Goal: Check status: Check status

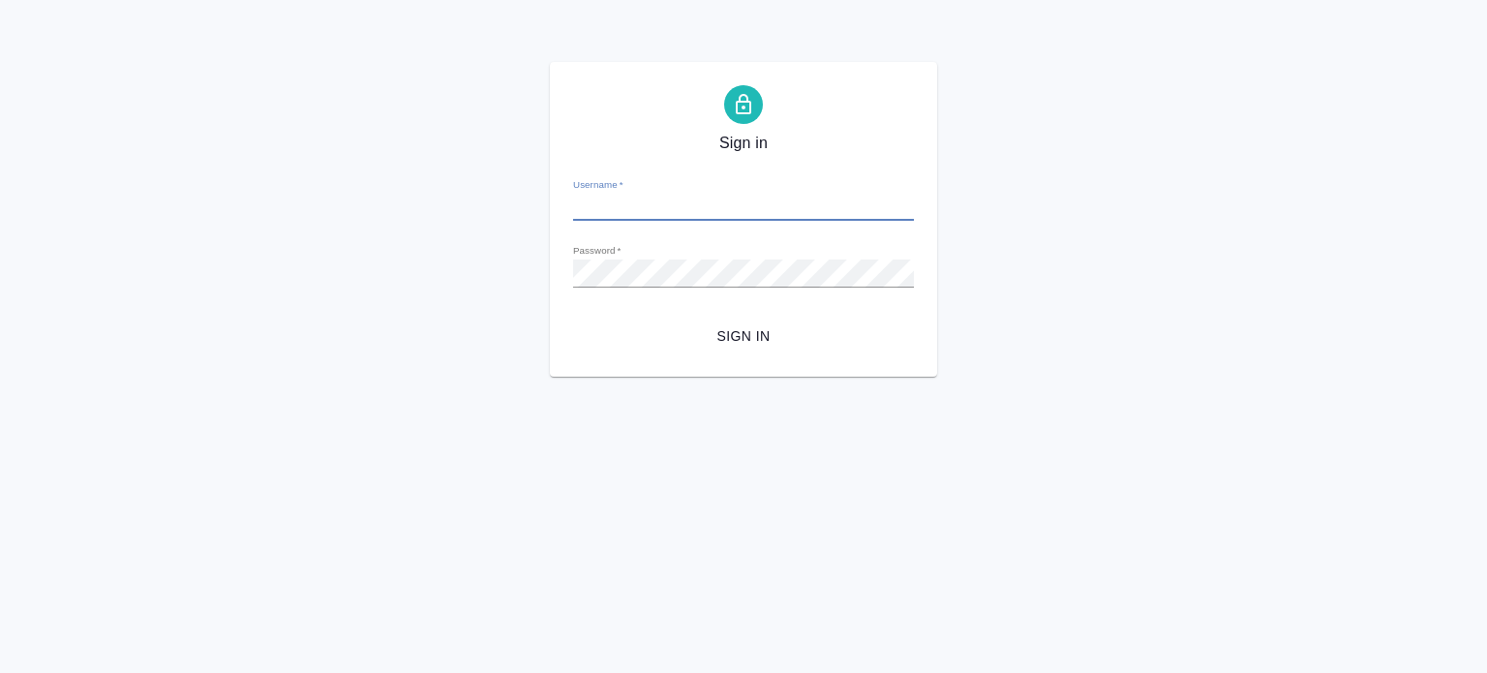
type input "[PERSON_NAME][EMAIL_ADDRESS][DOMAIN_NAME]"
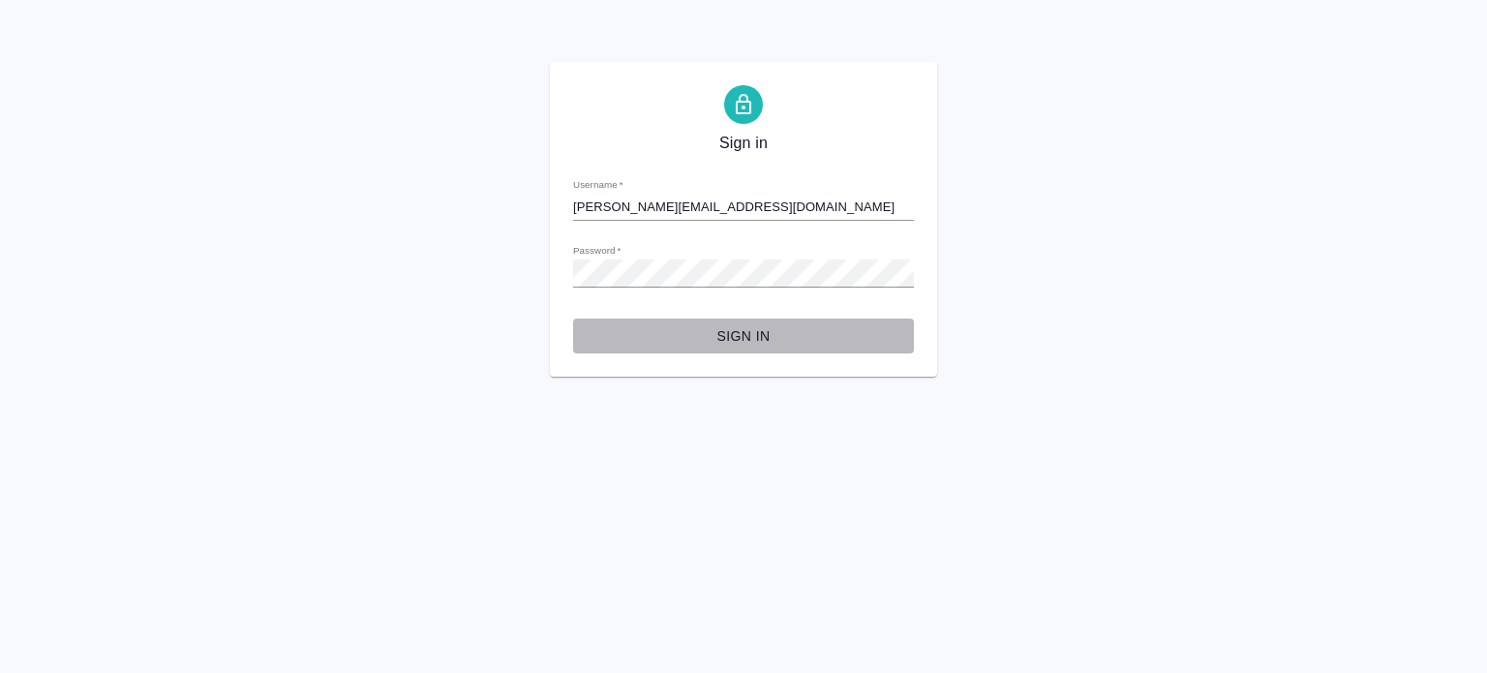
click at [764, 345] on span "Sign in" at bounding box center [744, 336] width 310 height 24
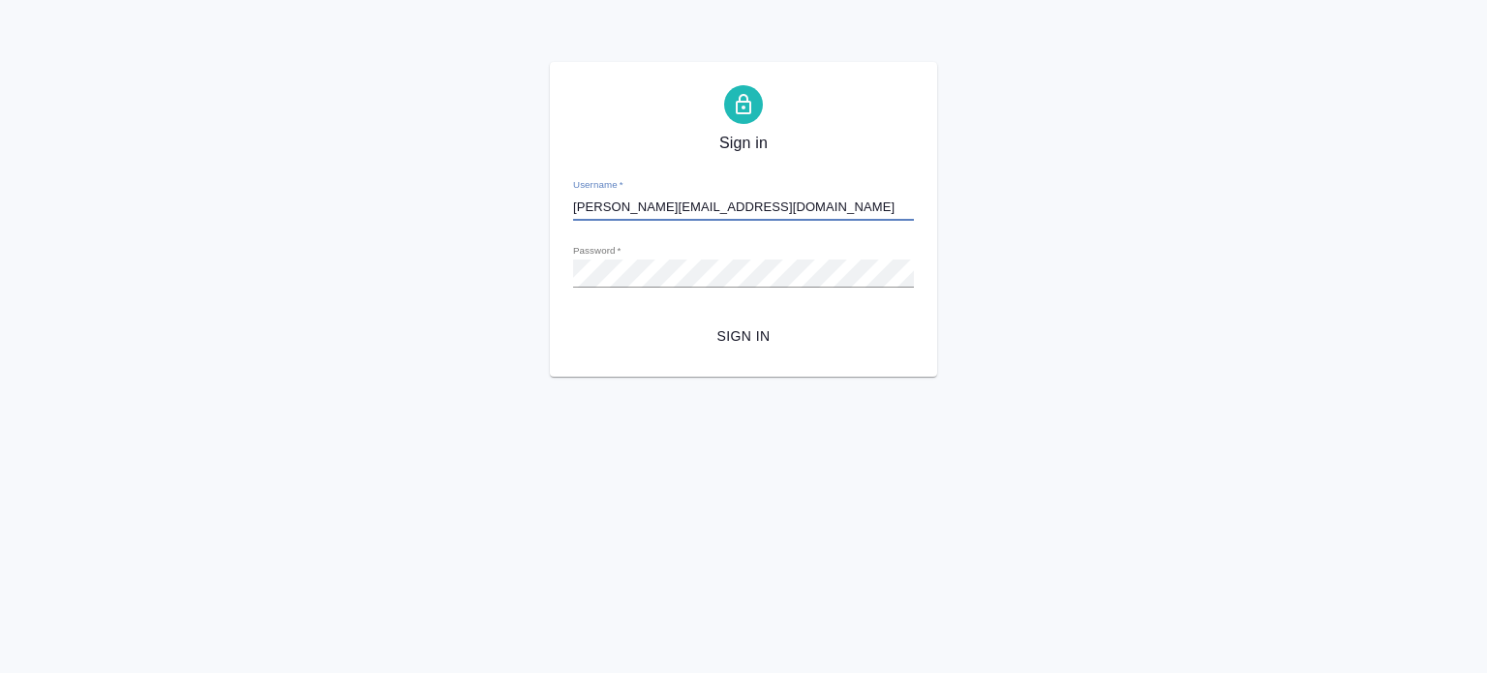
drag, startPoint x: 733, startPoint y: 203, endPoint x: 561, endPoint y: 143, distance: 181.5
click at [561, 143] on div "Sign in Username   * k.aivazyan@awatera.com Password   * urlPath   * / Sign in" at bounding box center [743, 219] width 387 height 315
click at [573, 318] on button "Sign in" at bounding box center [743, 336] width 341 height 36
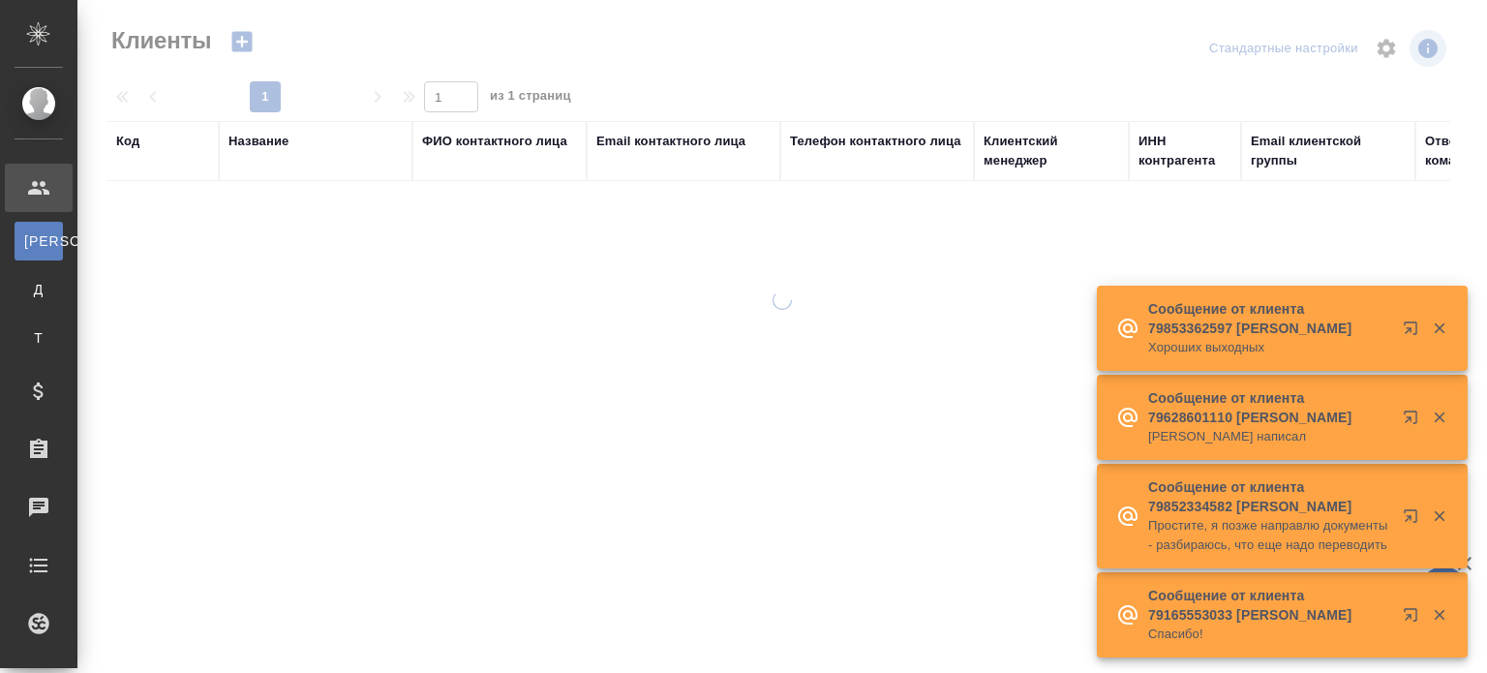
select select "RU"
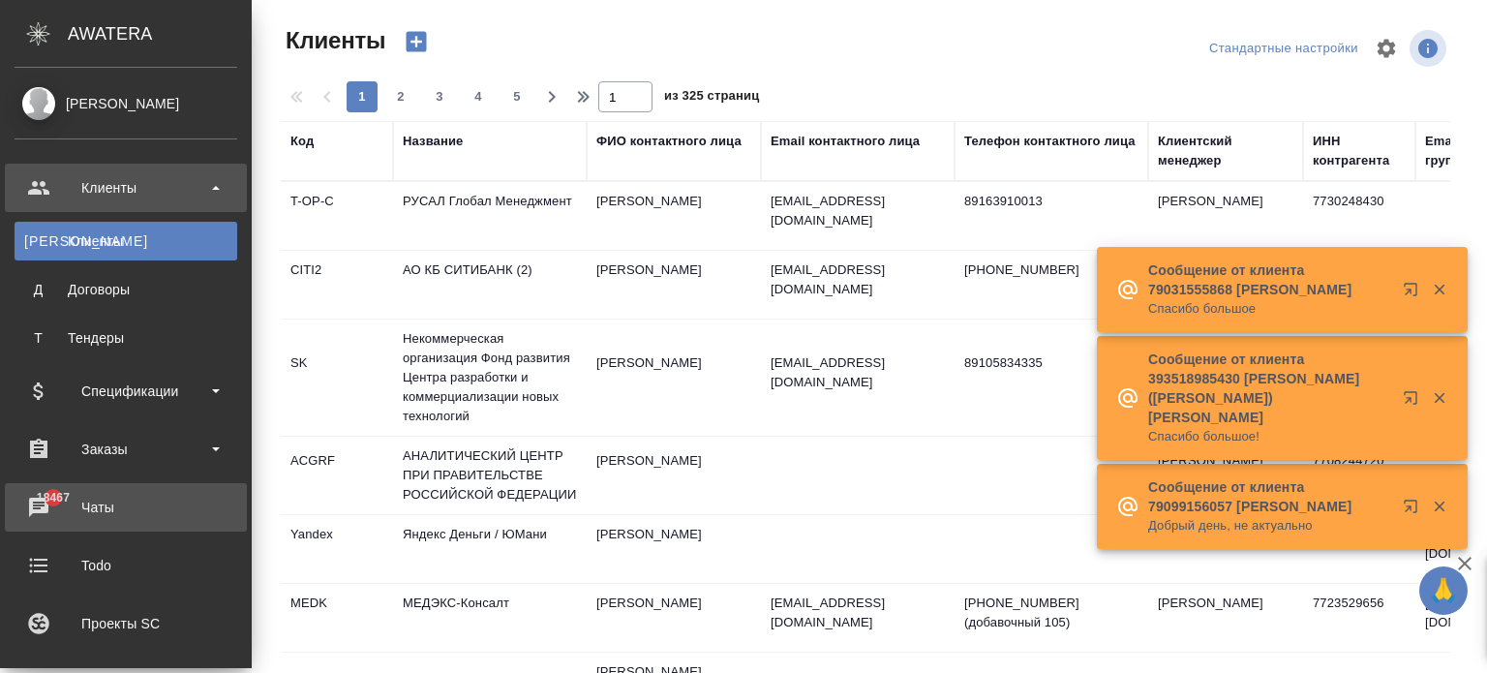
click at [84, 507] on div "Чаты" at bounding box center [126, 507] width 223 height 29
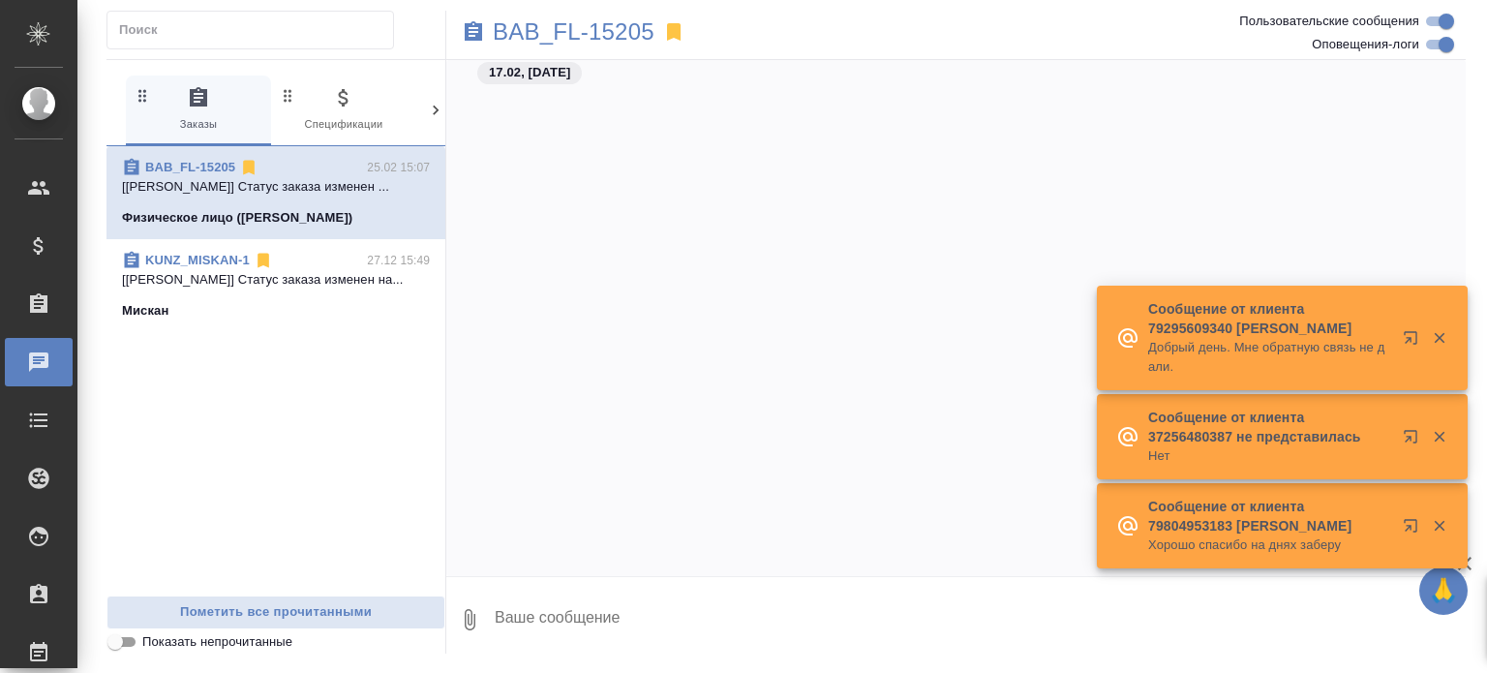
scroll to position [4143, 0]
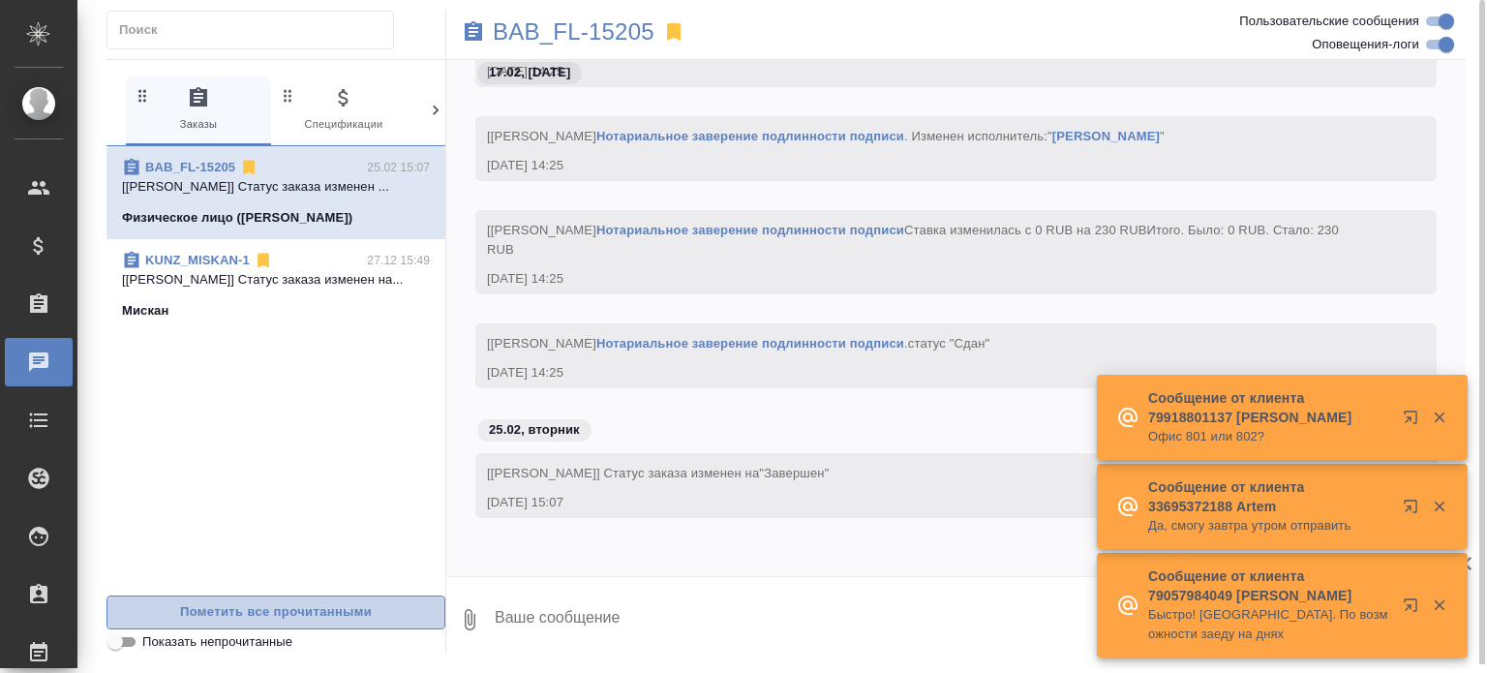
click at [414, 619] on span "Пометить все прочитанными" at bounding box center [275, 612] width 317 height 22
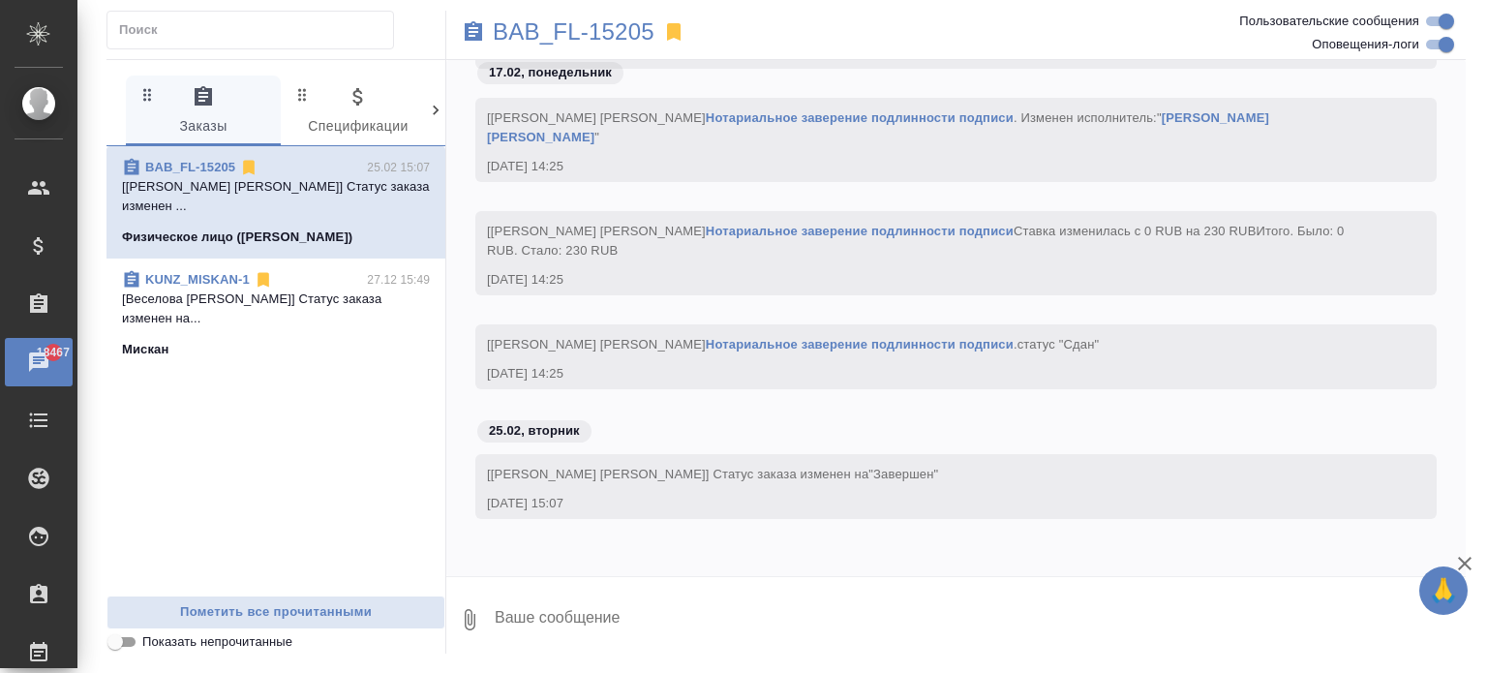
click at [39, 356] on div "Чаты" at bounding box center [14, 361] width 48 height 29
click at [426, 111] on icon at bounding box center [435, 110] width 19 height 19
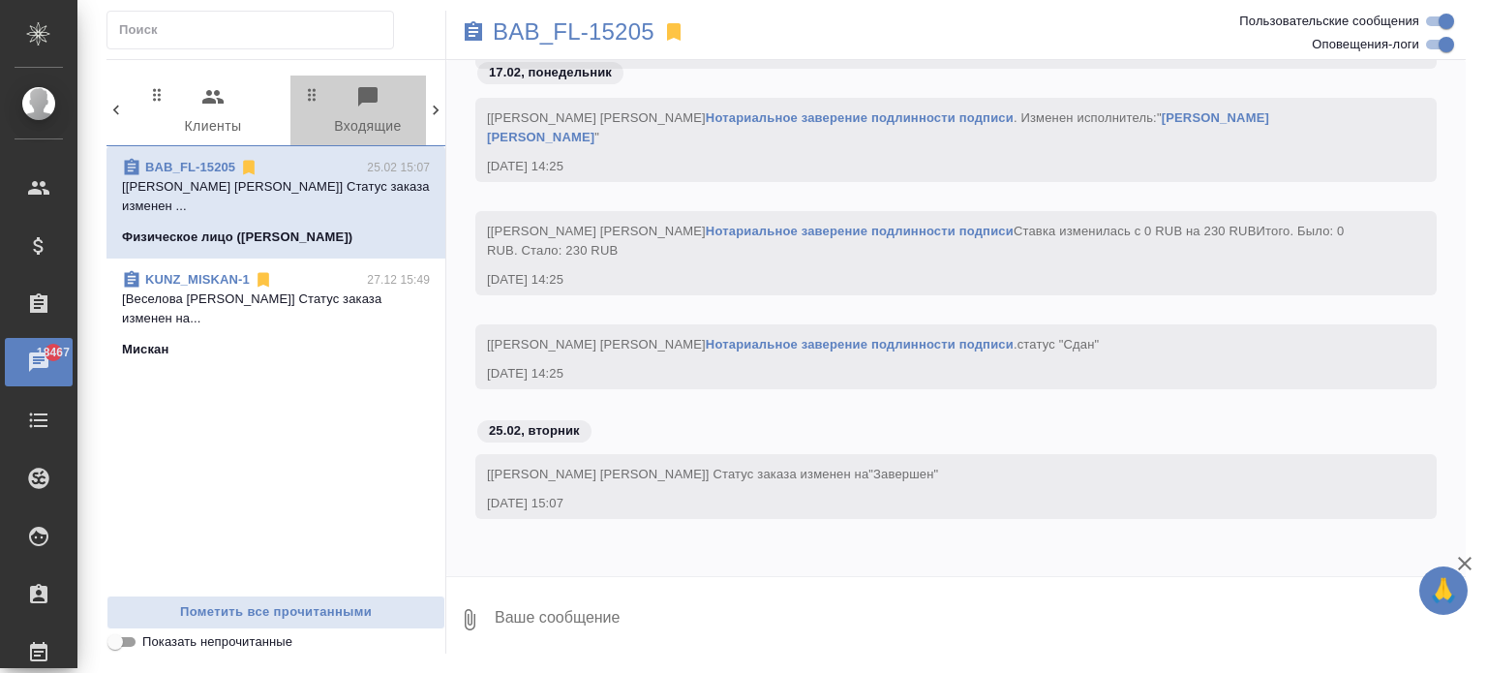
click at [376, 115] on span "0 Входящие" at bounding box center [368, 111] width 132 height 53
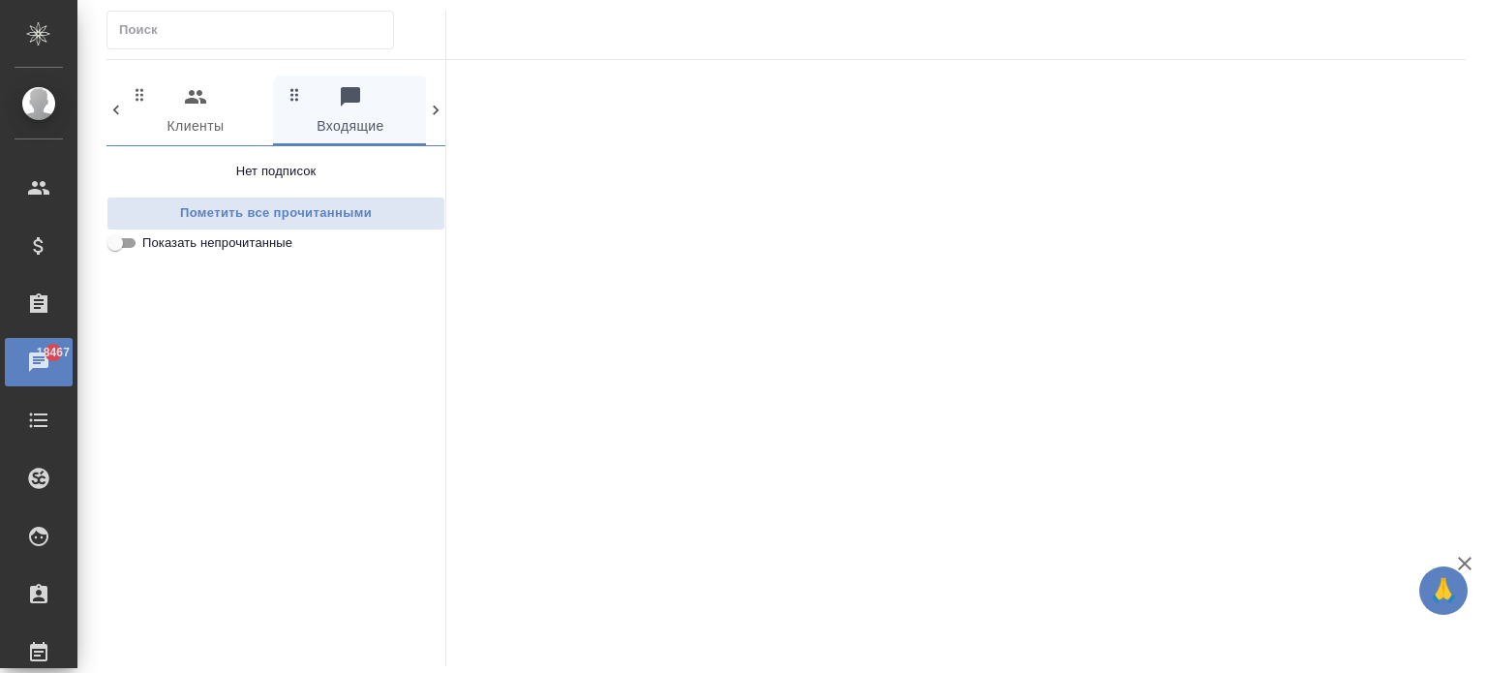
scroll to position [0, 318]
click at [109, 116] on icon at bounding box center [115, 110] width 19 height 19
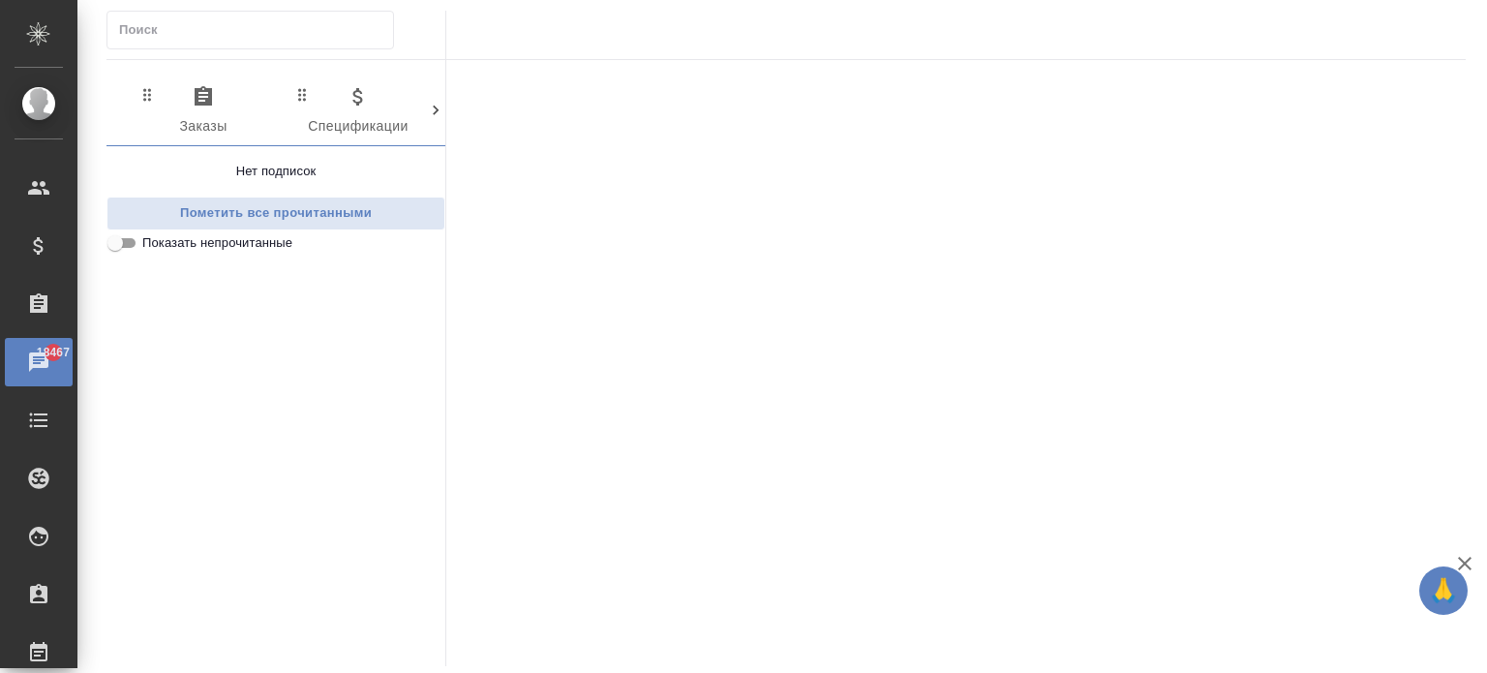
click at [109, 116] on div "0 Заказы 0 Спецификации 0 Клиенты 0 Входящие 0 Тендеры 0 Исполнители 0 Подбор и…" at bounding box center [275, 111] width 339 height 71
click at [126, 355] on div ".cls-1 fill:#fff; AWATERA Aivazyan Karina Клиенты Спецификации Заказы 18467 Чат…" at bounding box center [743, 336] width 1487 height 673
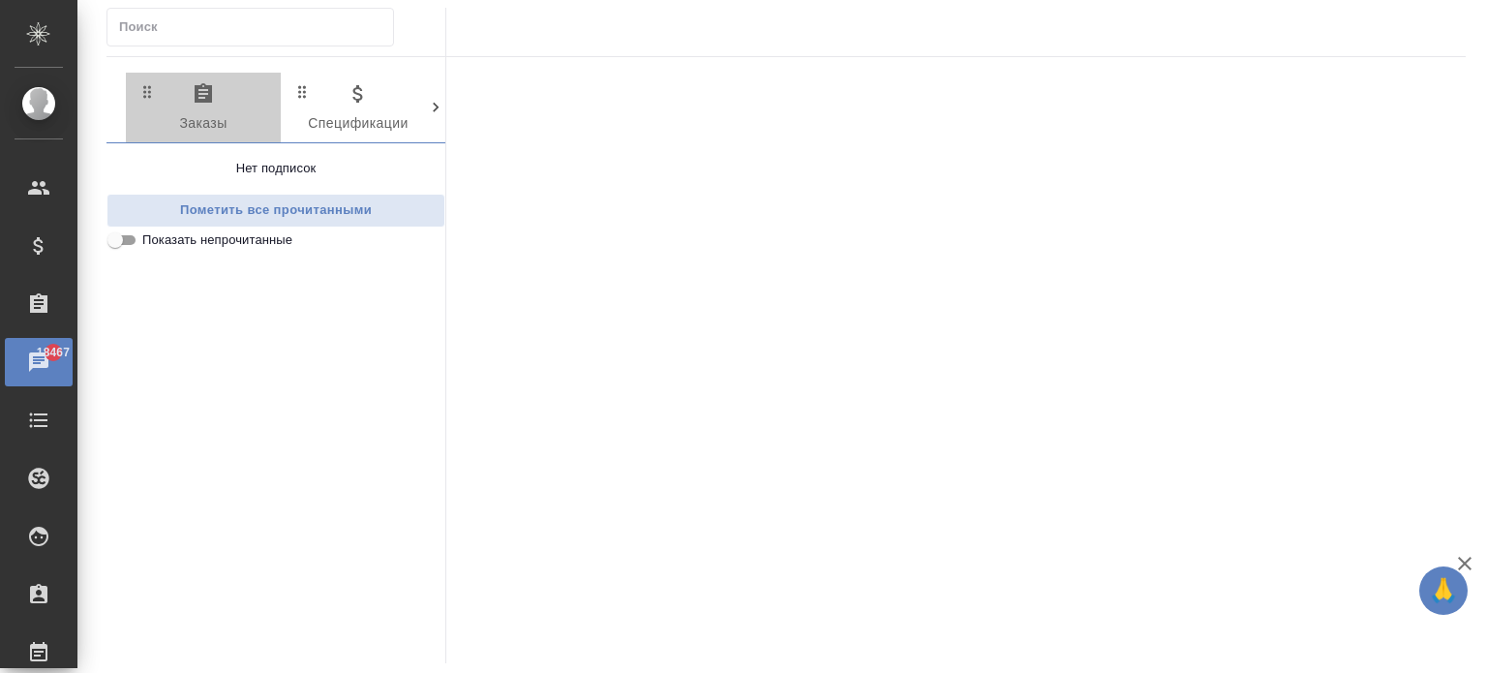
click at [190, 92] on span "0 Заказы" at bounding box center [203, 108] width 132 height 53
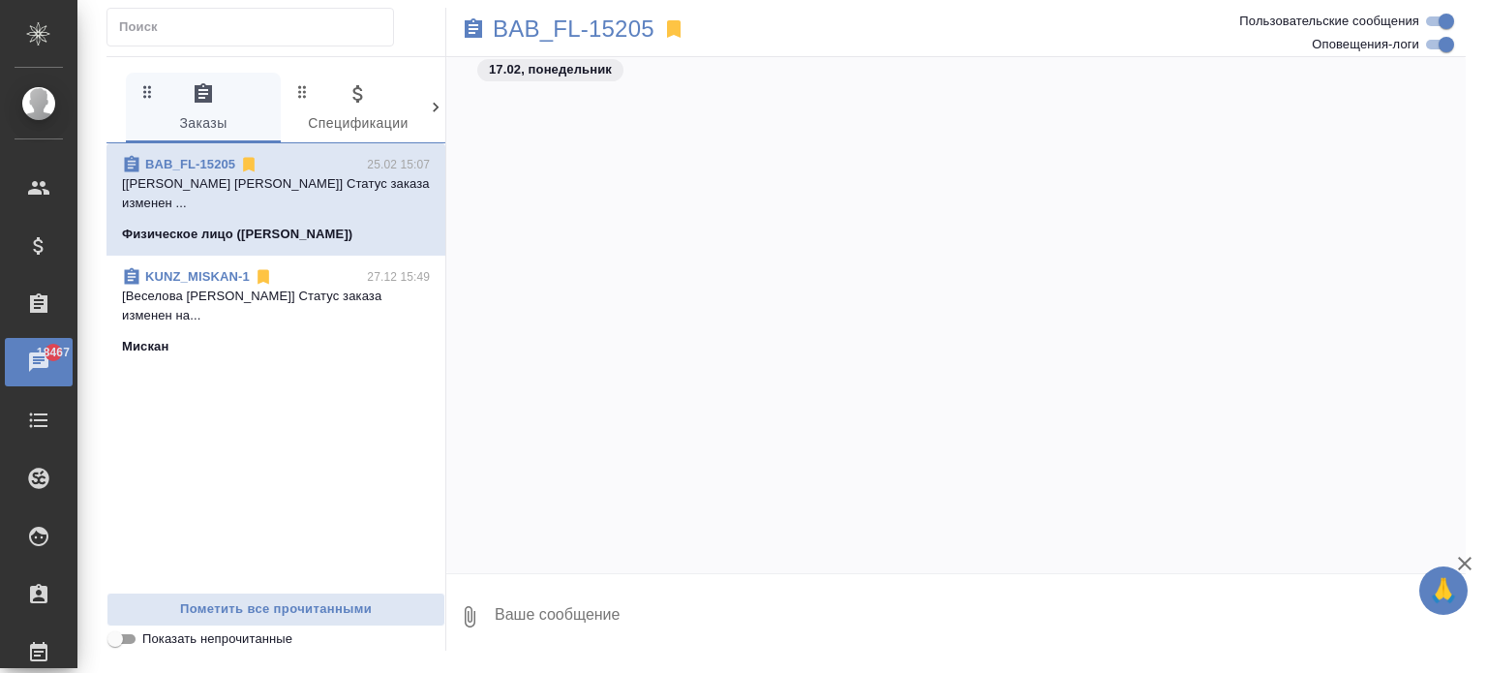
scroll to position [4143, 0]
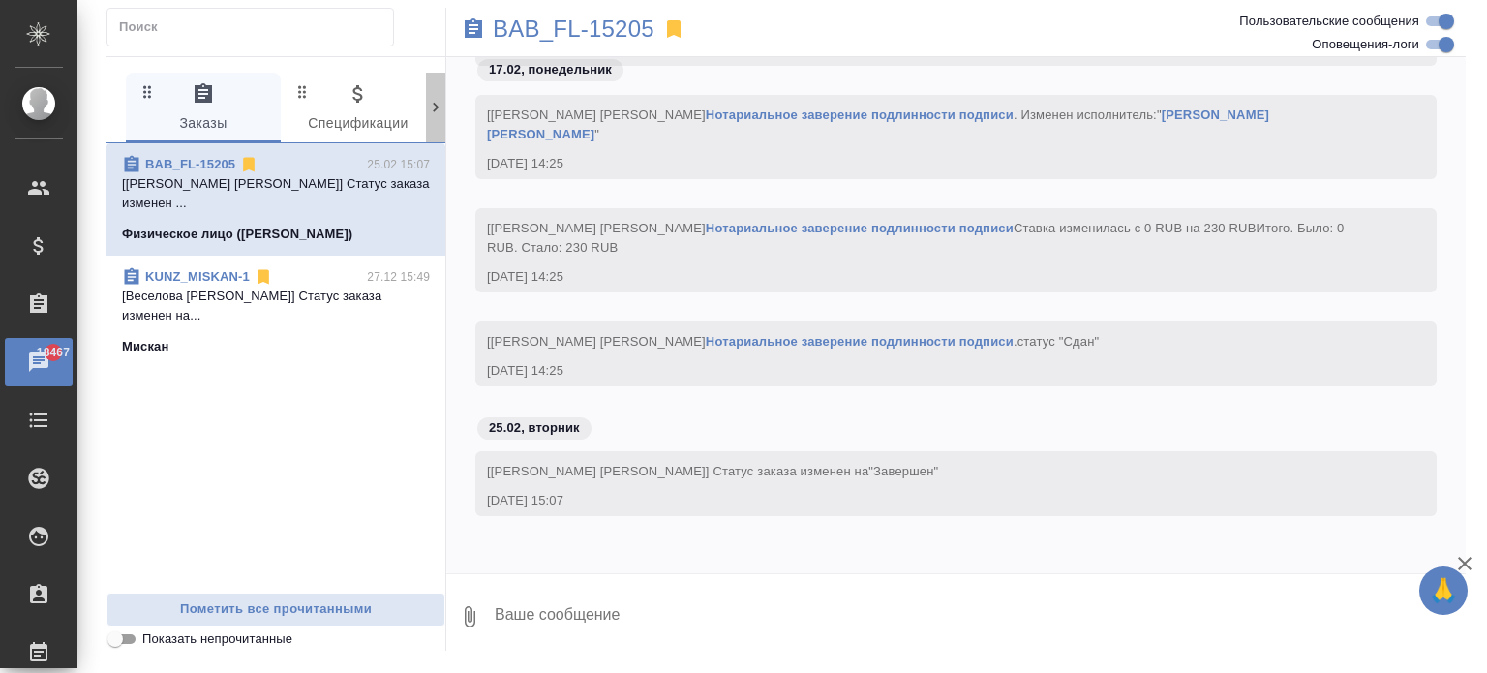
click at [426, 103] on icon at bounding box center [435, 107] width 19 height 19
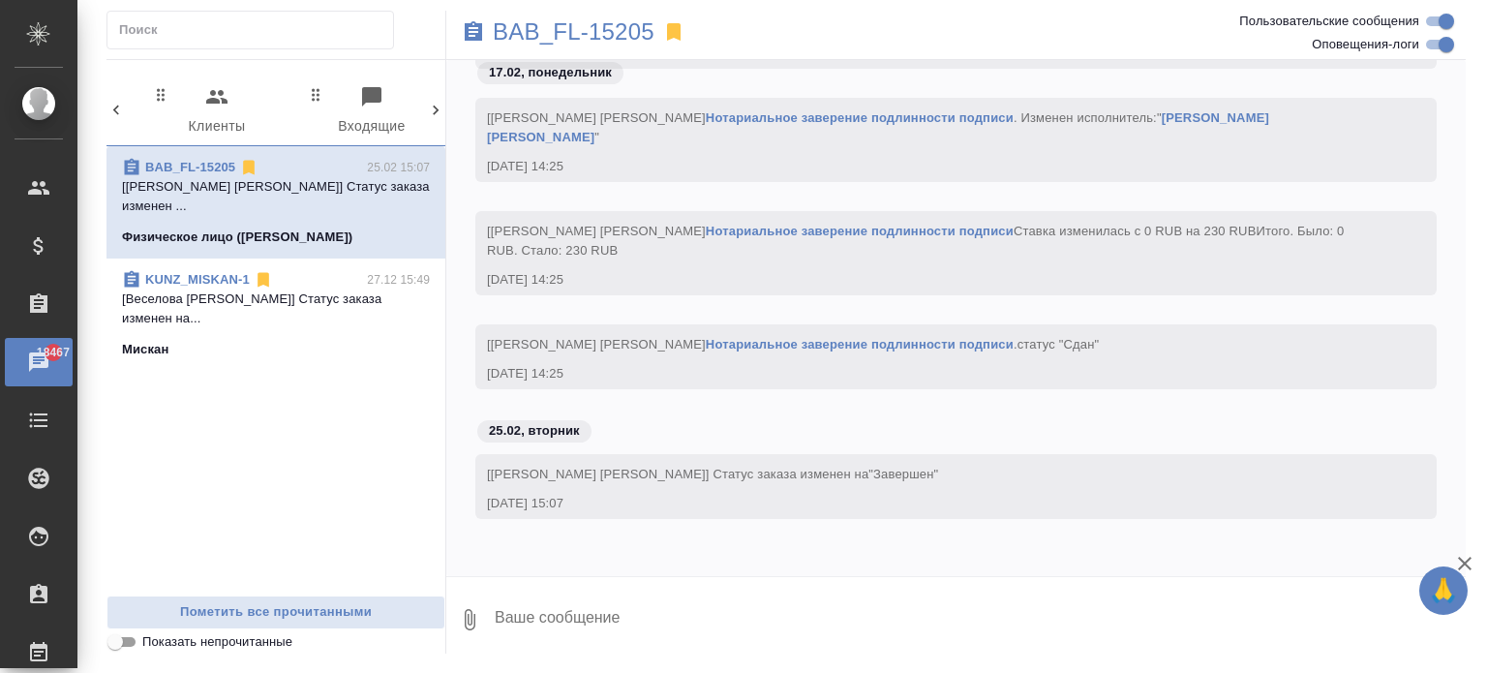
scroll to position [0, 0]
click at [248, 109] on span "0 Клиенты" at bounding box center [217, 111] width 132 height 53
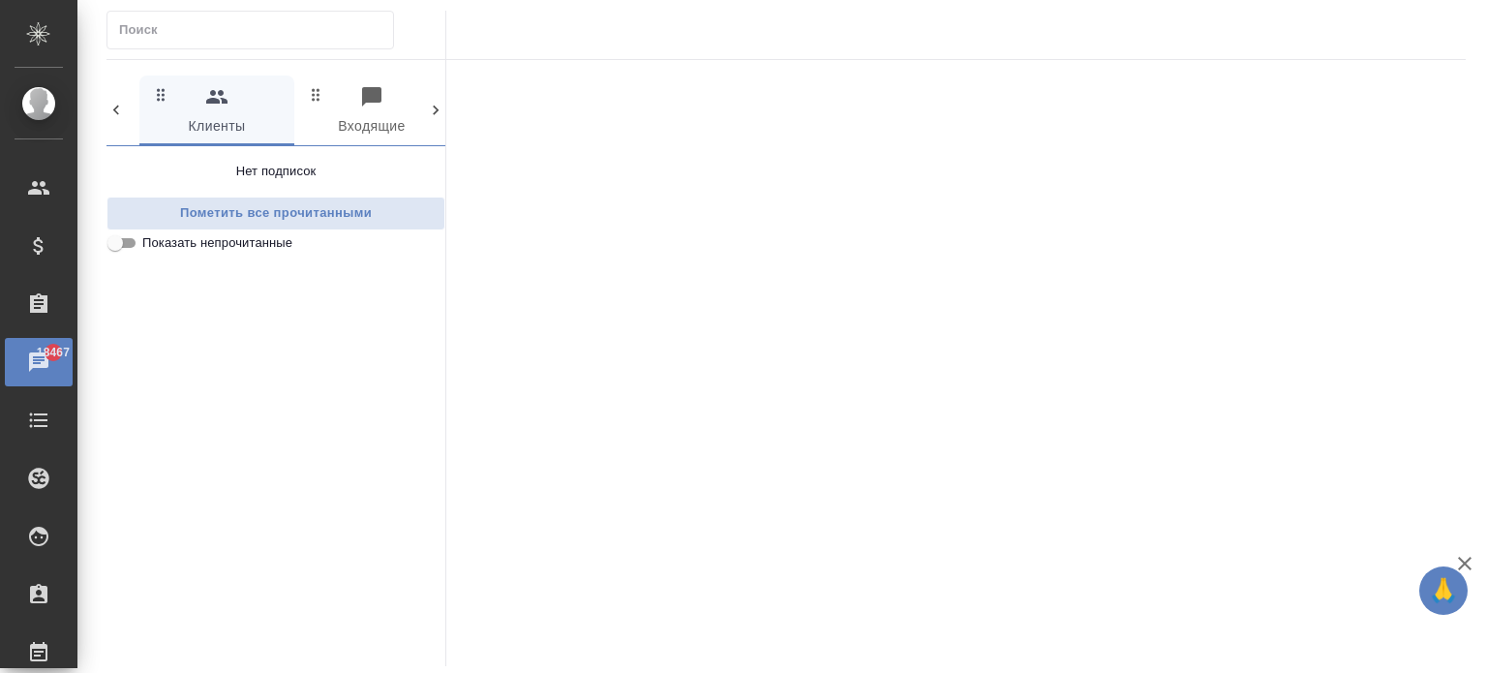
click at [402, 104] on span "0 Входящие" at bounding box center [372, 111] width 132 height 53
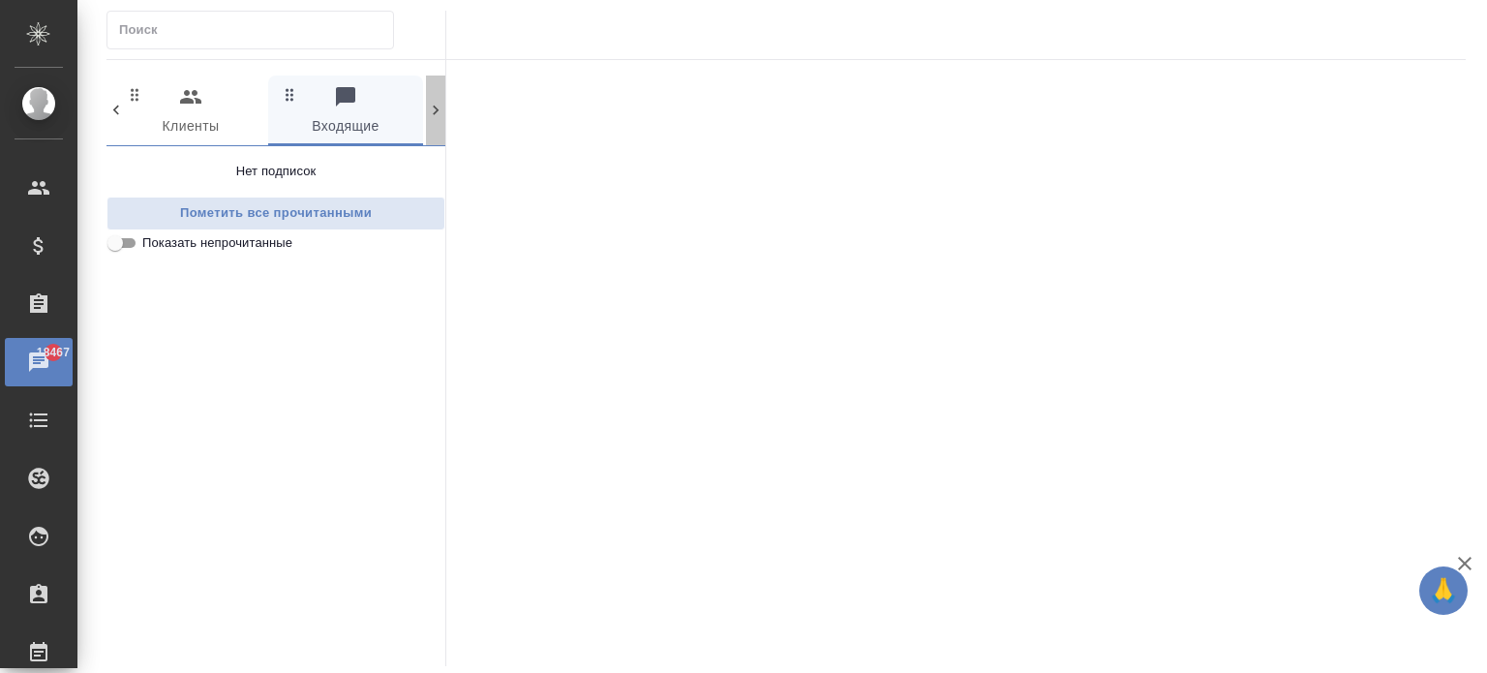
click at [434, 111] on icon at bounding box center [435, 110] width 19 height 19
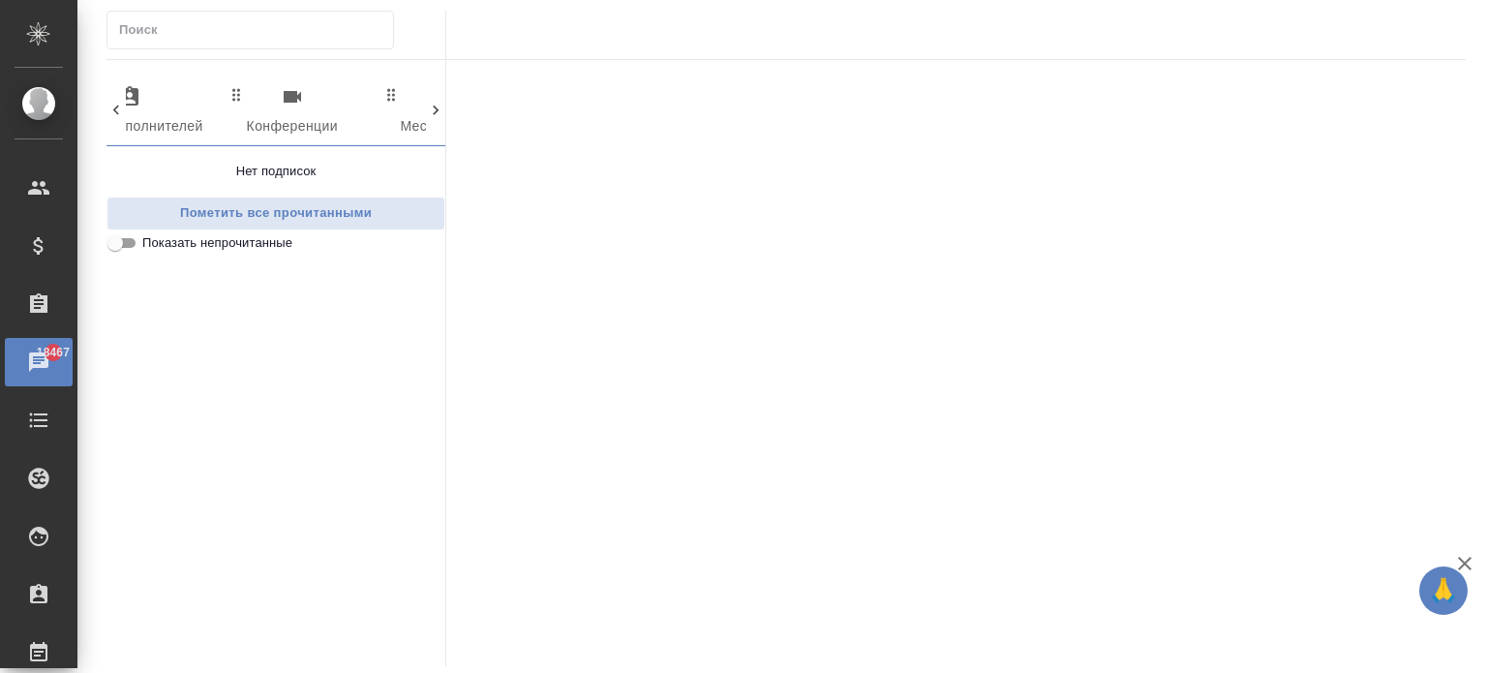
scroll to position [0, 1112]
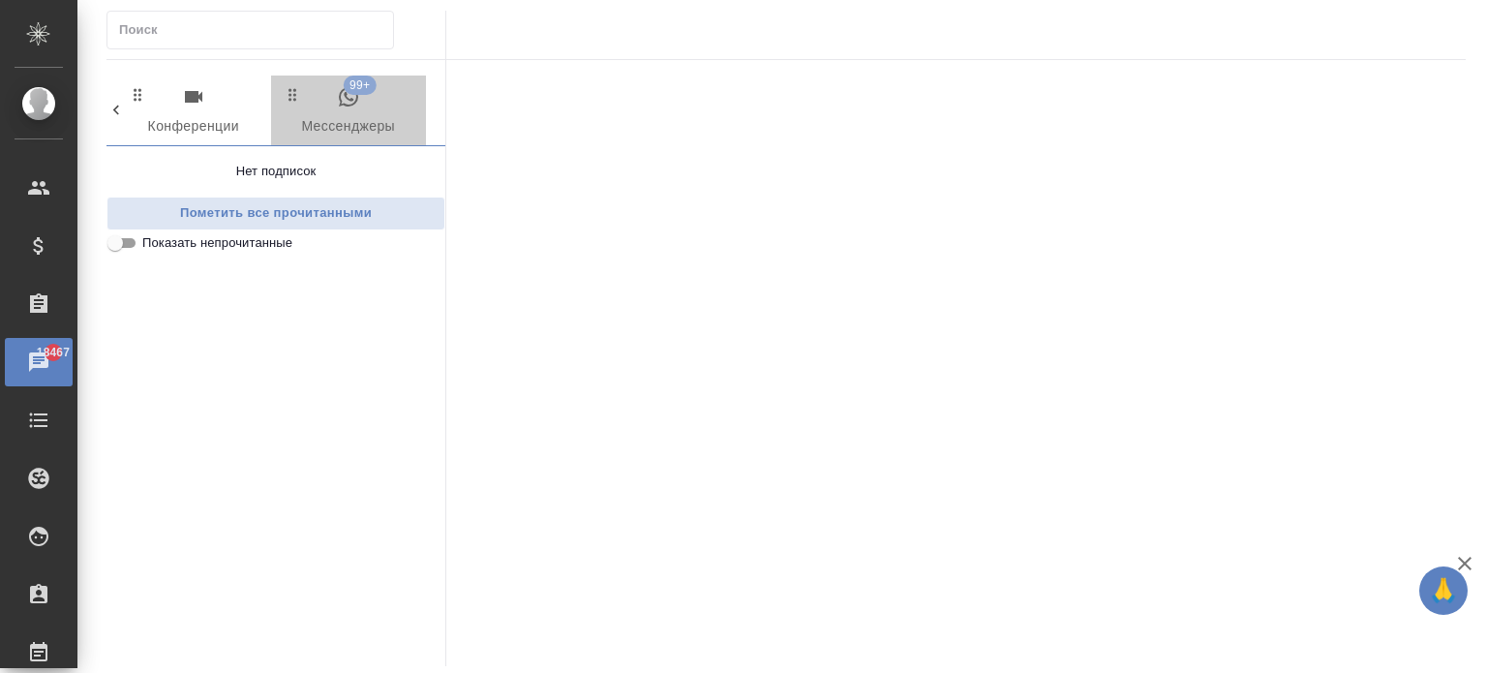
click at [345, 124] on span "99+ Мессенджеры" at bounding box center [349, 111] width 132 height 53
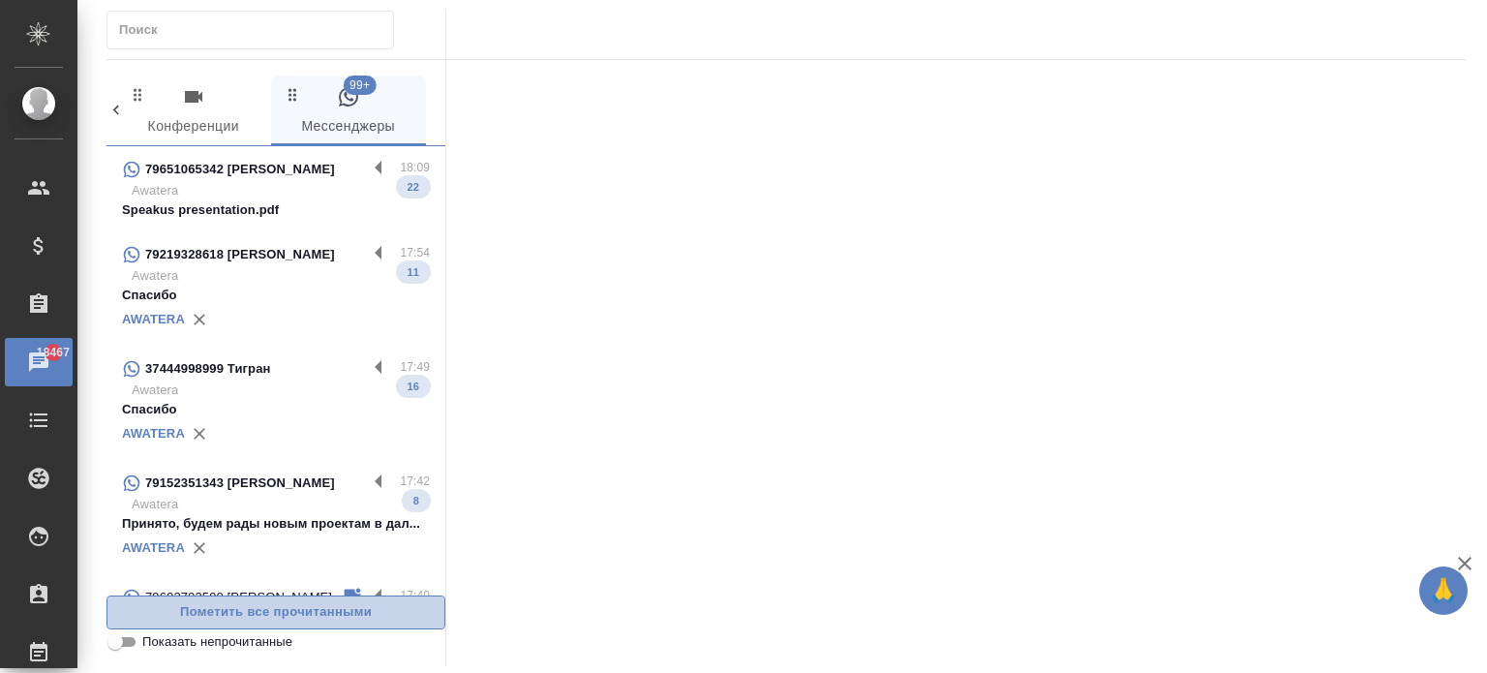
click at [281, 619] on span "Пометить все прочитанными" at bounding box center [275, 612] width 317 height 22
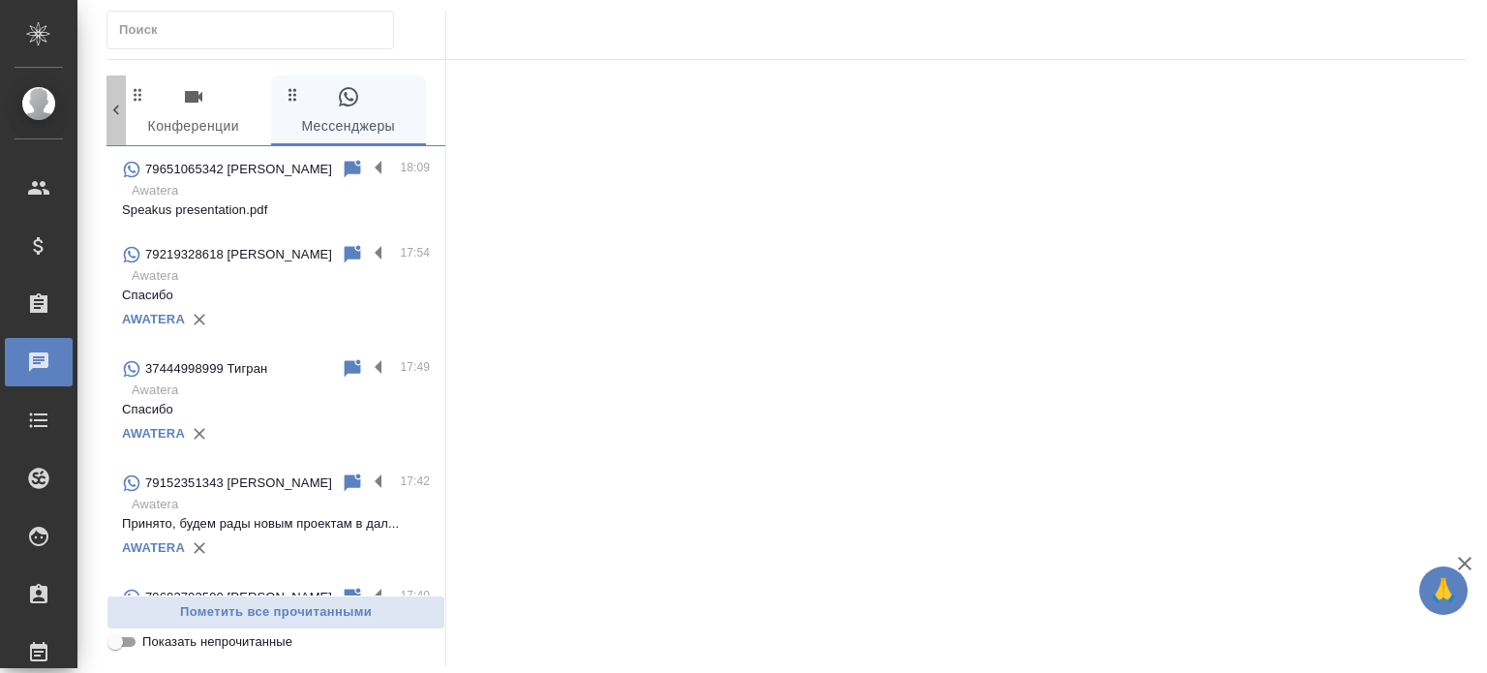
click at [115, 108] on icon at bounding box center [116, 111] width 6 height 10
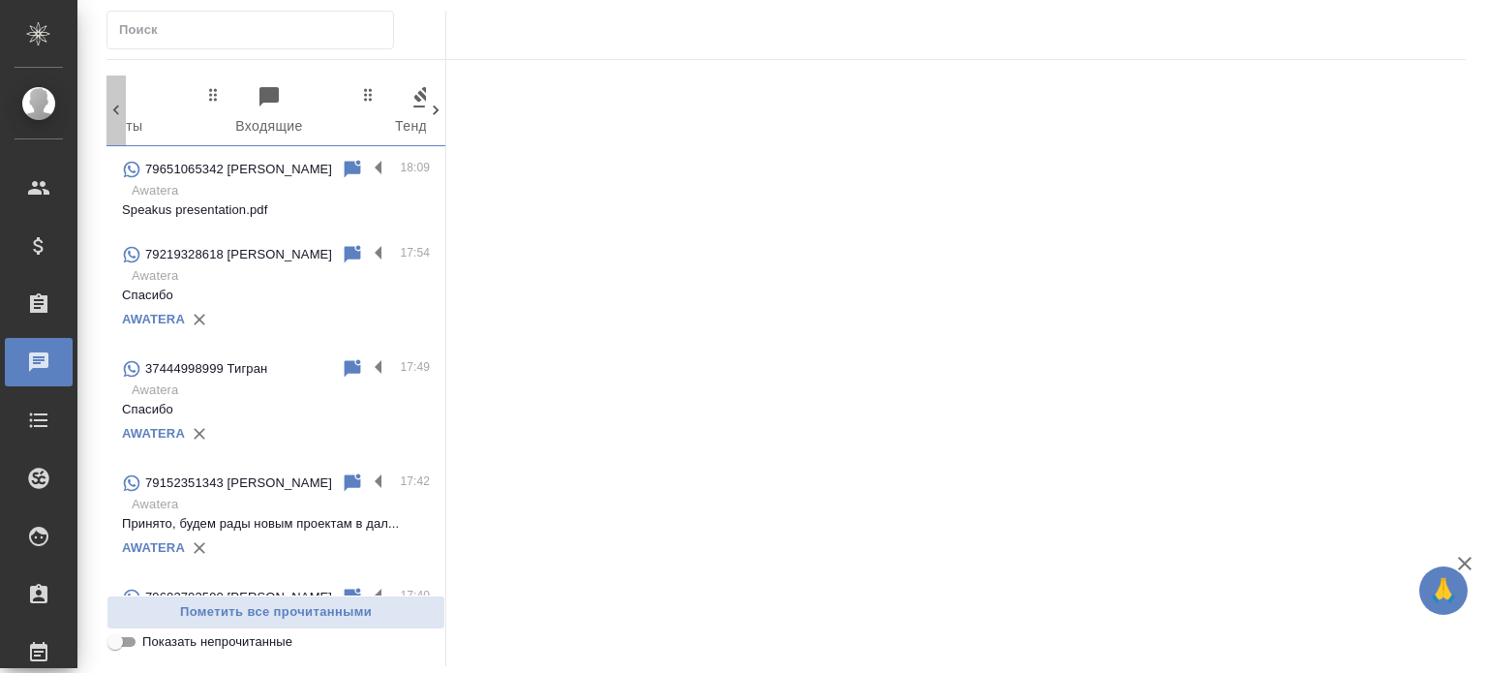
click at [115, 108] on icon at bounding box center [116, 111] width 6 height 10
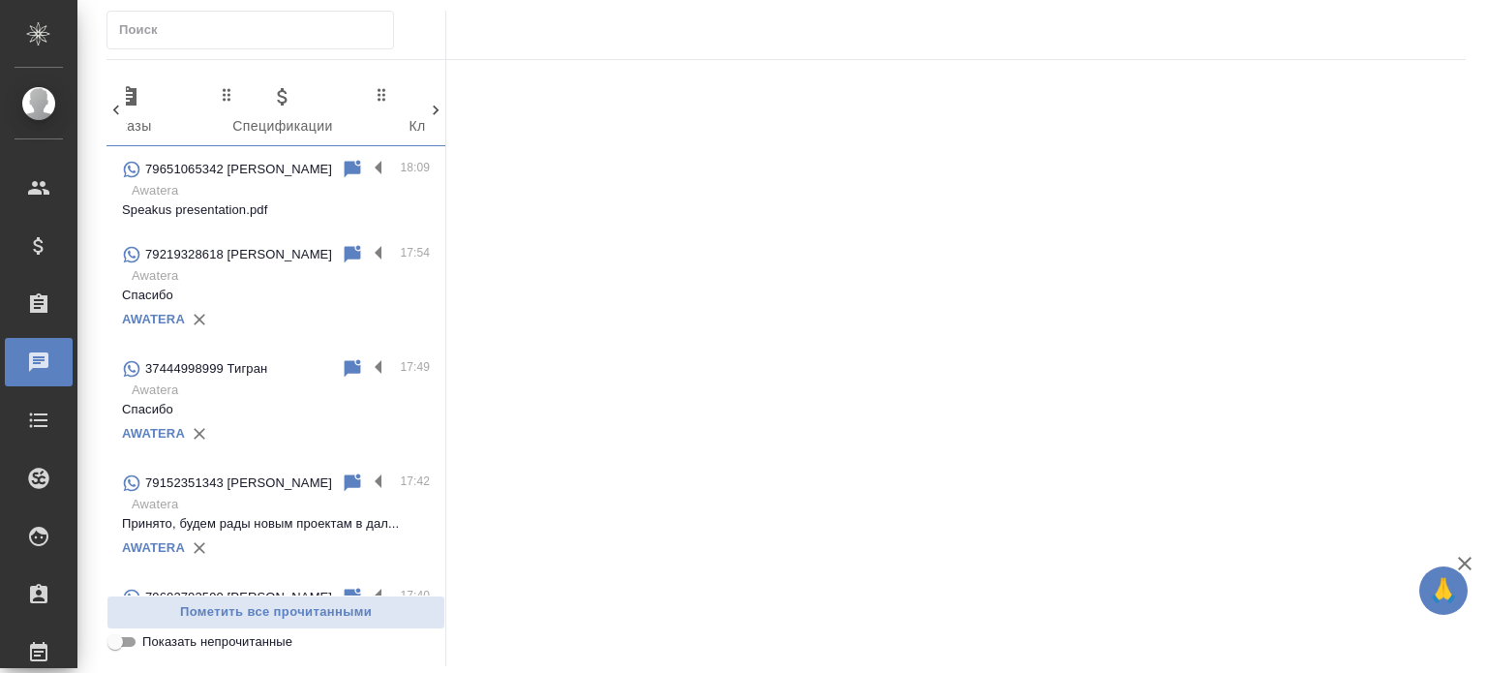
scroll to position [0, 0]
click at [115, 108] on icon at bounding box center [116, 111] width 6 height 10
click at [115, 108] on div "0 Заказы 0 Спецификации 0 Клиенты 0 Входящие 0 Тендеры 0 Исполнители 0 Подбор и…" at bounding box center [275, 111] width 339 height 71
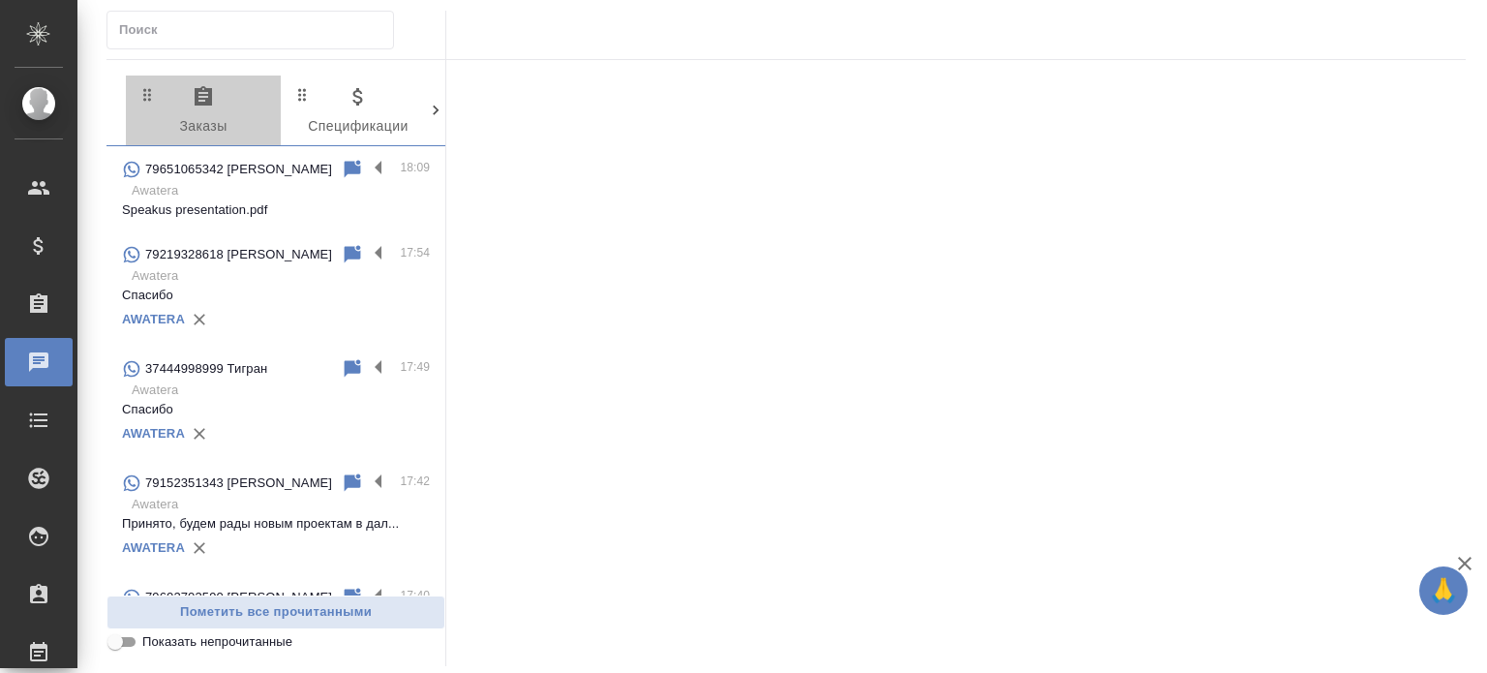
click at [200, 107] on icon "button" at bounding box center [203, 96] width 23 height 23
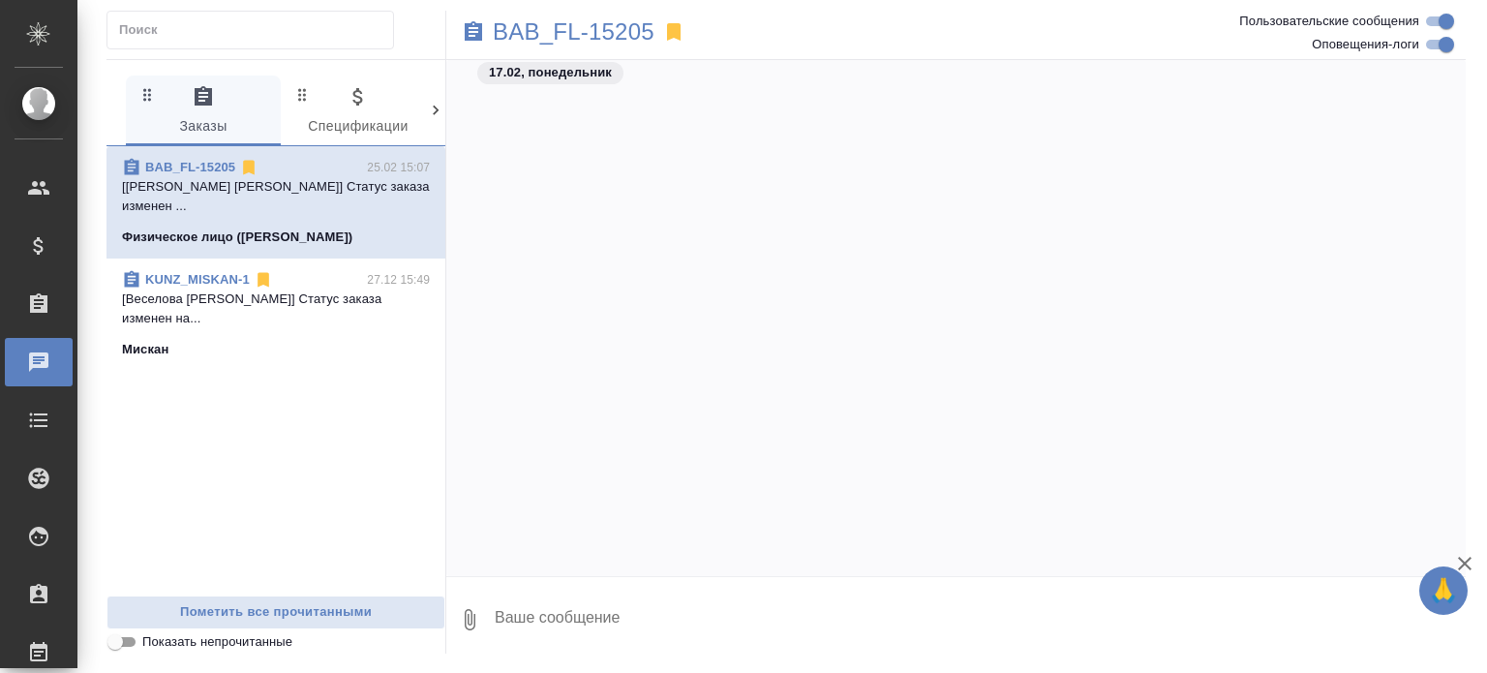
scroll to position [4143, 0]
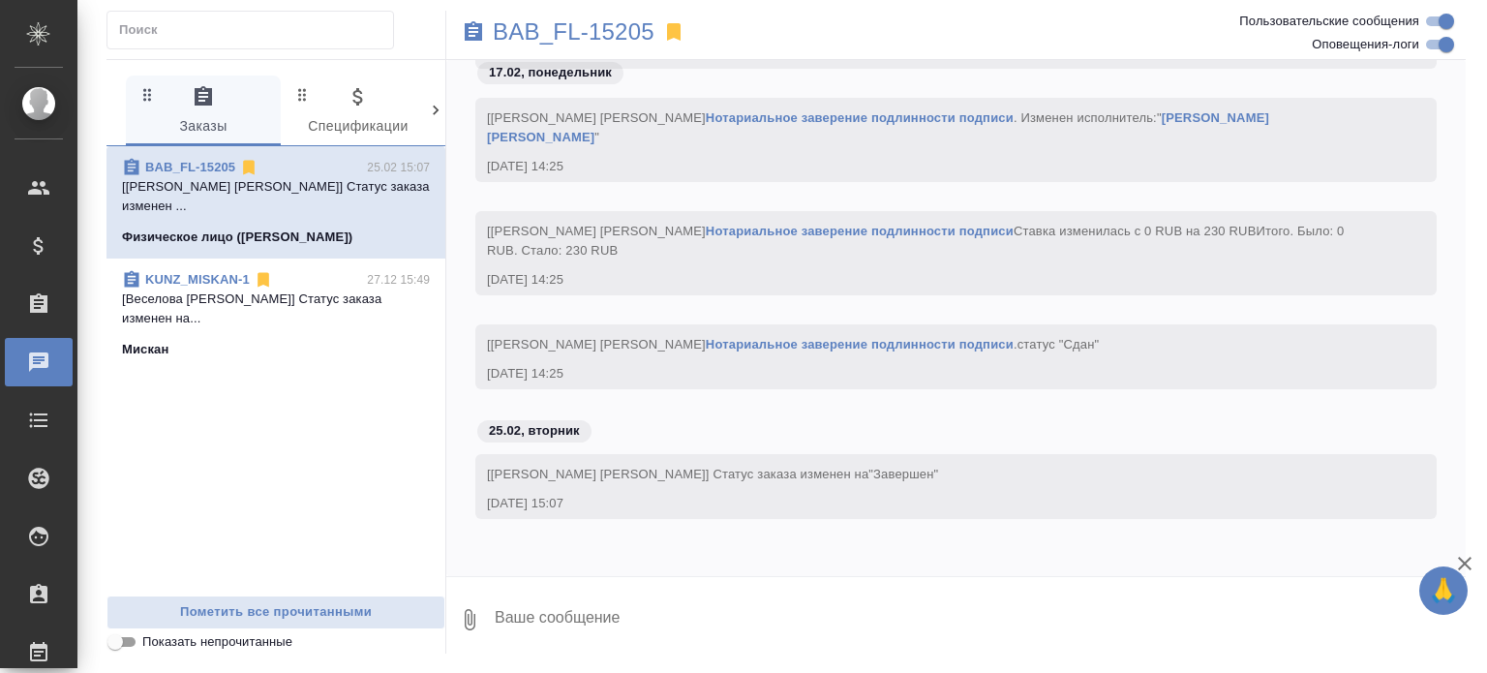
click at [422, 104] on span "0 Спецификации" at bounding box center [358, 111] width 132 height 53
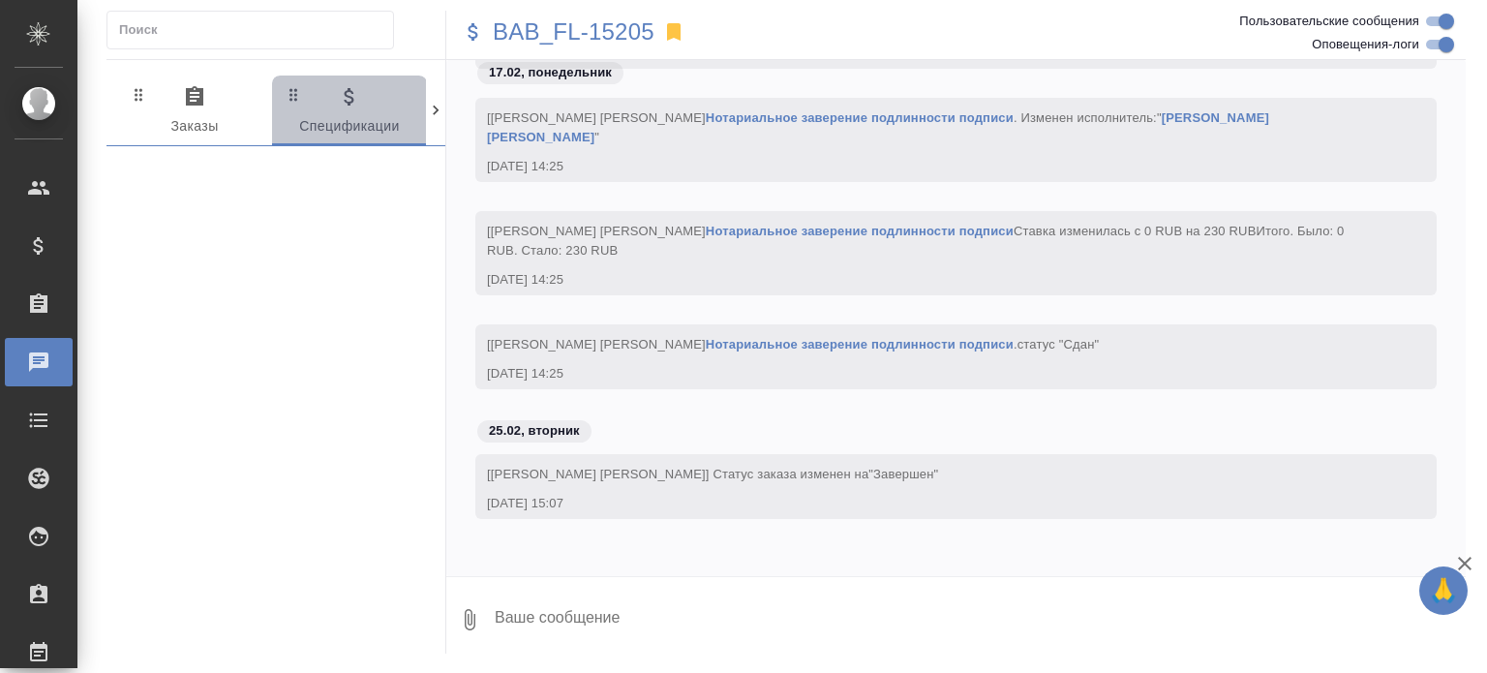
click at [422, 104] on button "0 Спецификации" at bounding box center [349, 111] width 155 height 70
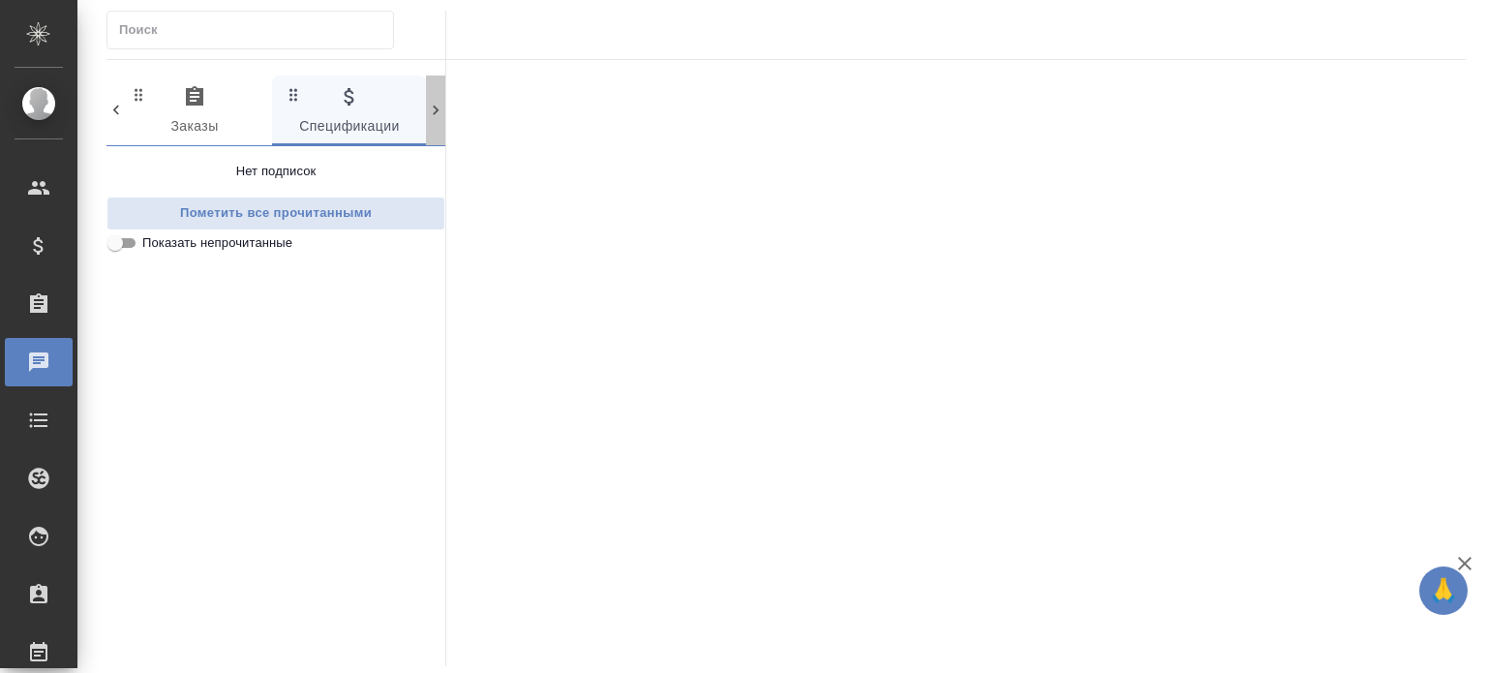
click at [426, 104] on icon at bounding box center [435, 110] width 19 height 19
click at [431, 104] on icon at bounding box center [435, 110] width 19 height 19
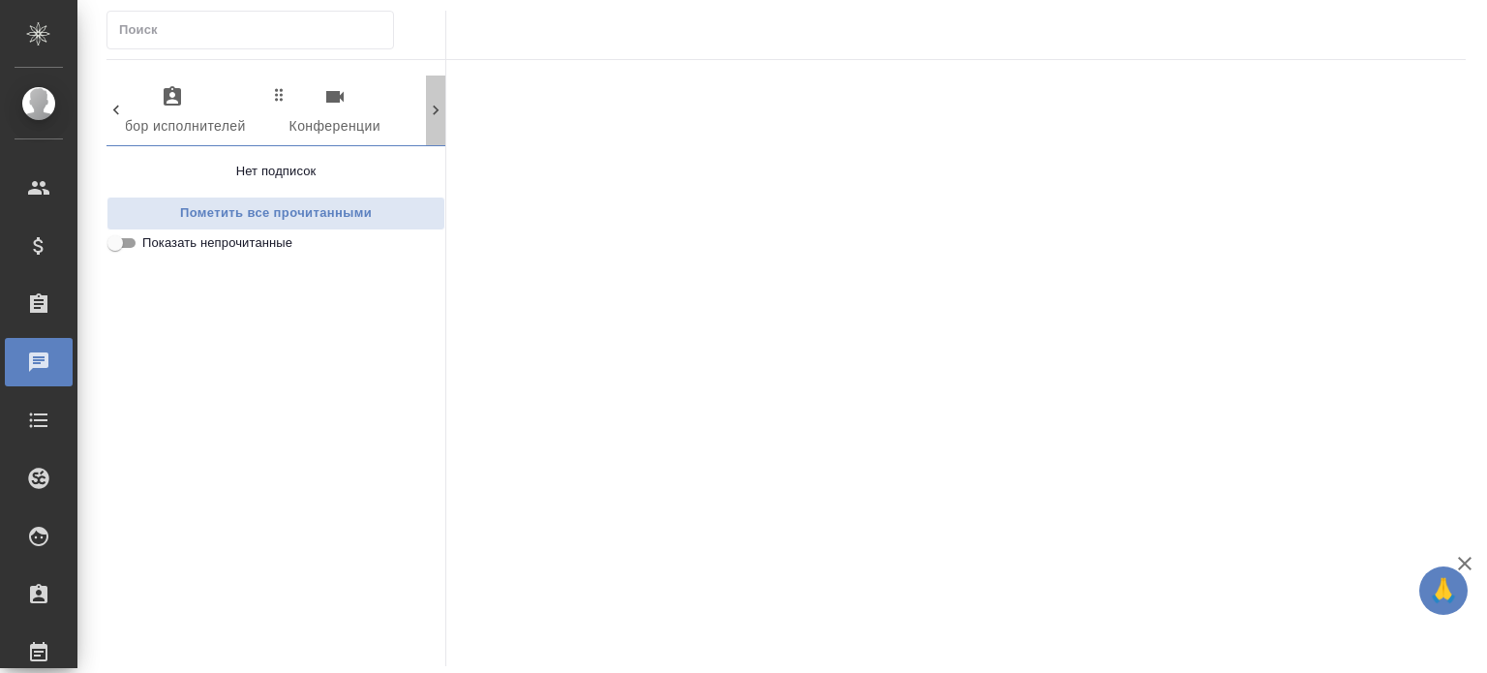
click at [431, 104] on icon at bounding box center [435, 110] width 19 height 19
click at [431, 104] on div "0 Заказы 0 Спецификации 0 Клиенты 0 Входящие 0 Тендеры 0 Исполнители 0 Подбор и…" at bounding box center [275, 111] width 339 height 71
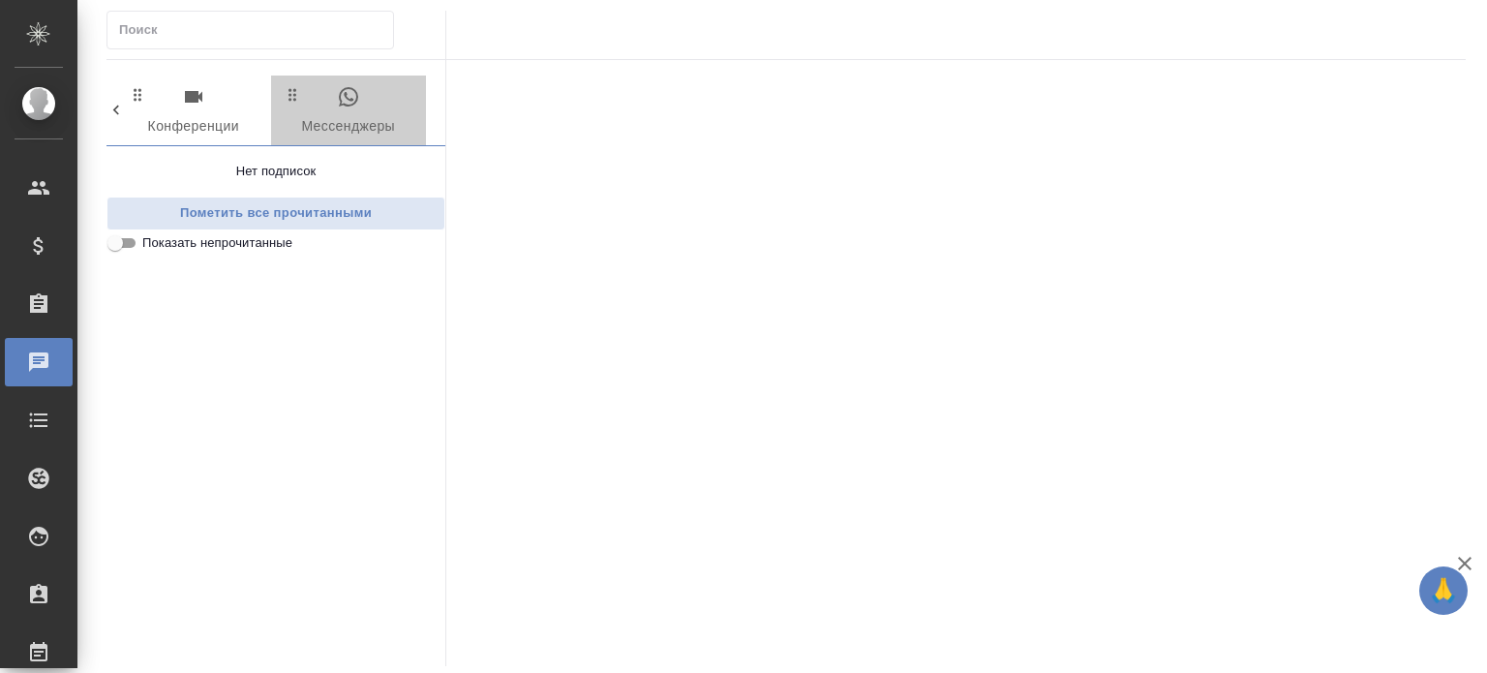
click at [320, 118] on span "0 Мессенджеры" at bounding box center [349, 111] width 132 height 53
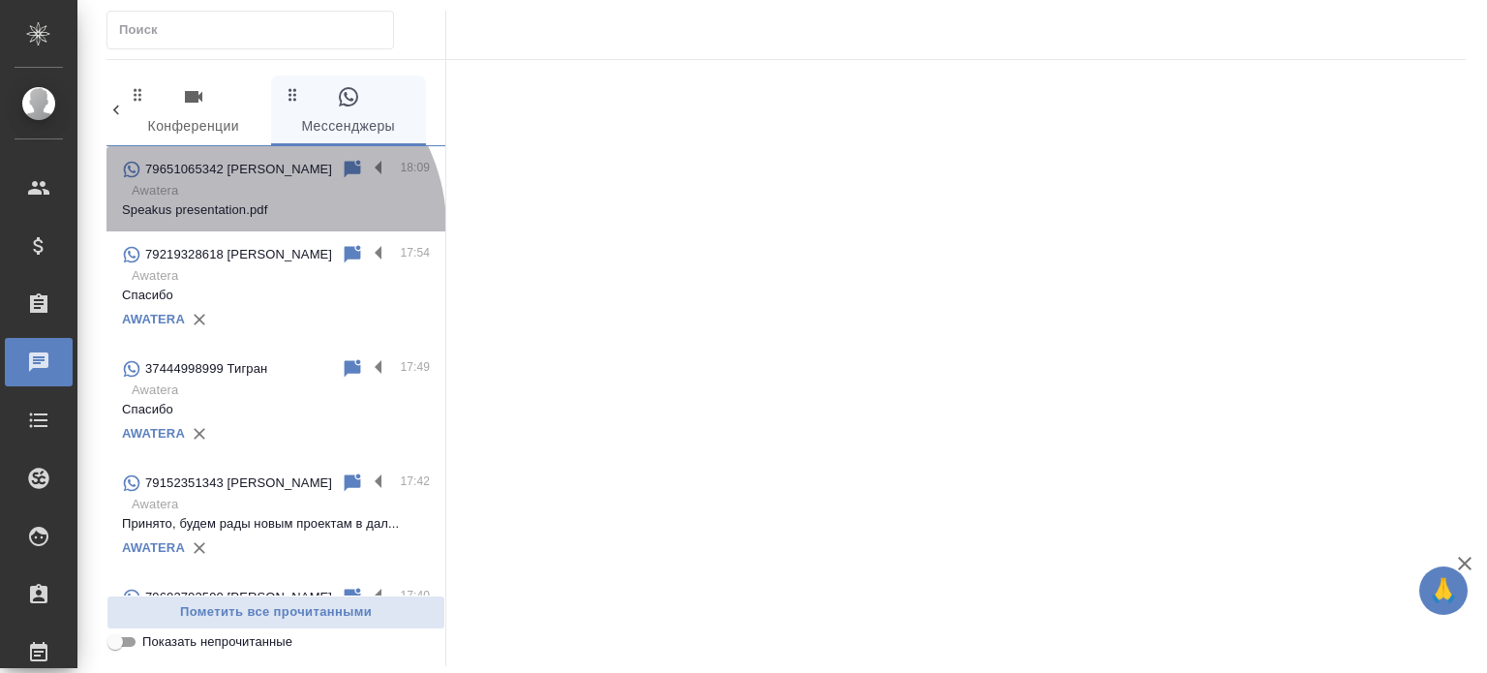
click at [259, 220] on p "Speakus presentation.pdf" at bounding box center [276, 209] width 308 height 19
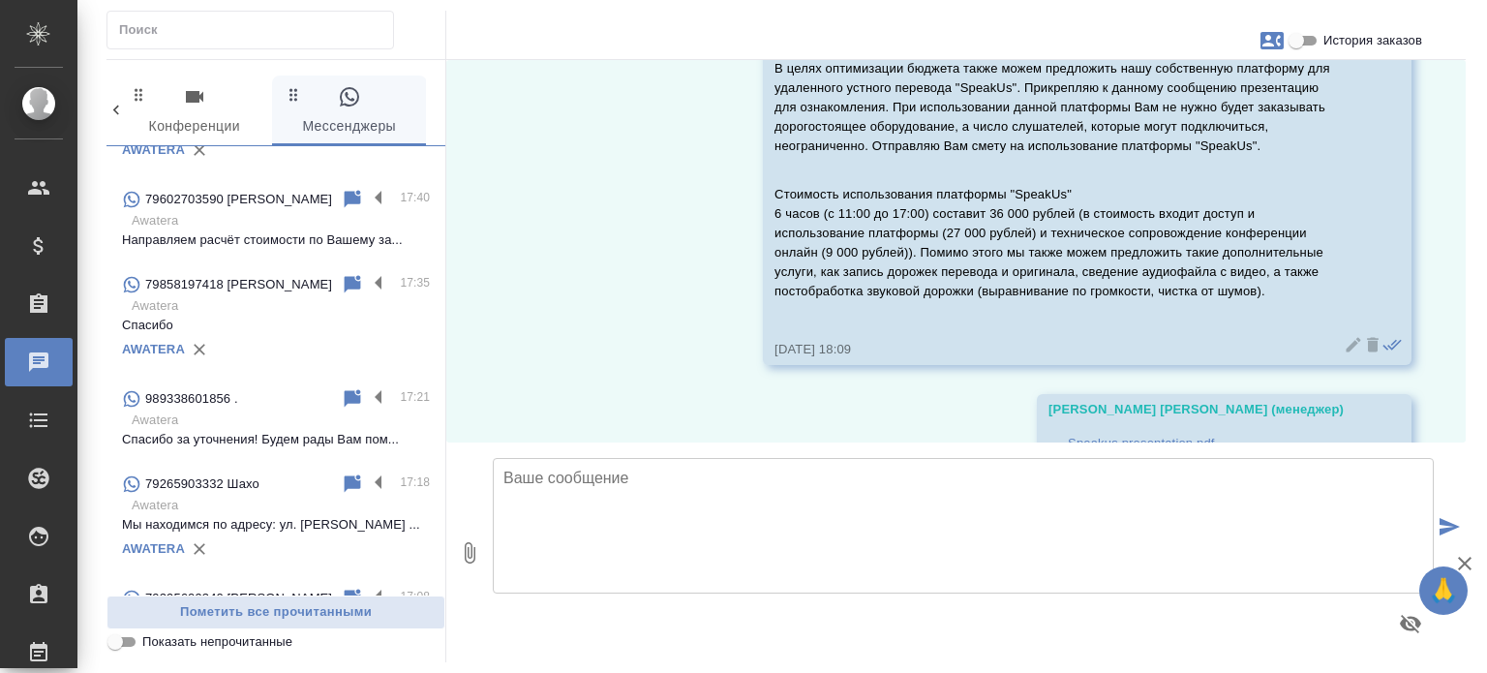
scroll to position [0, 0]
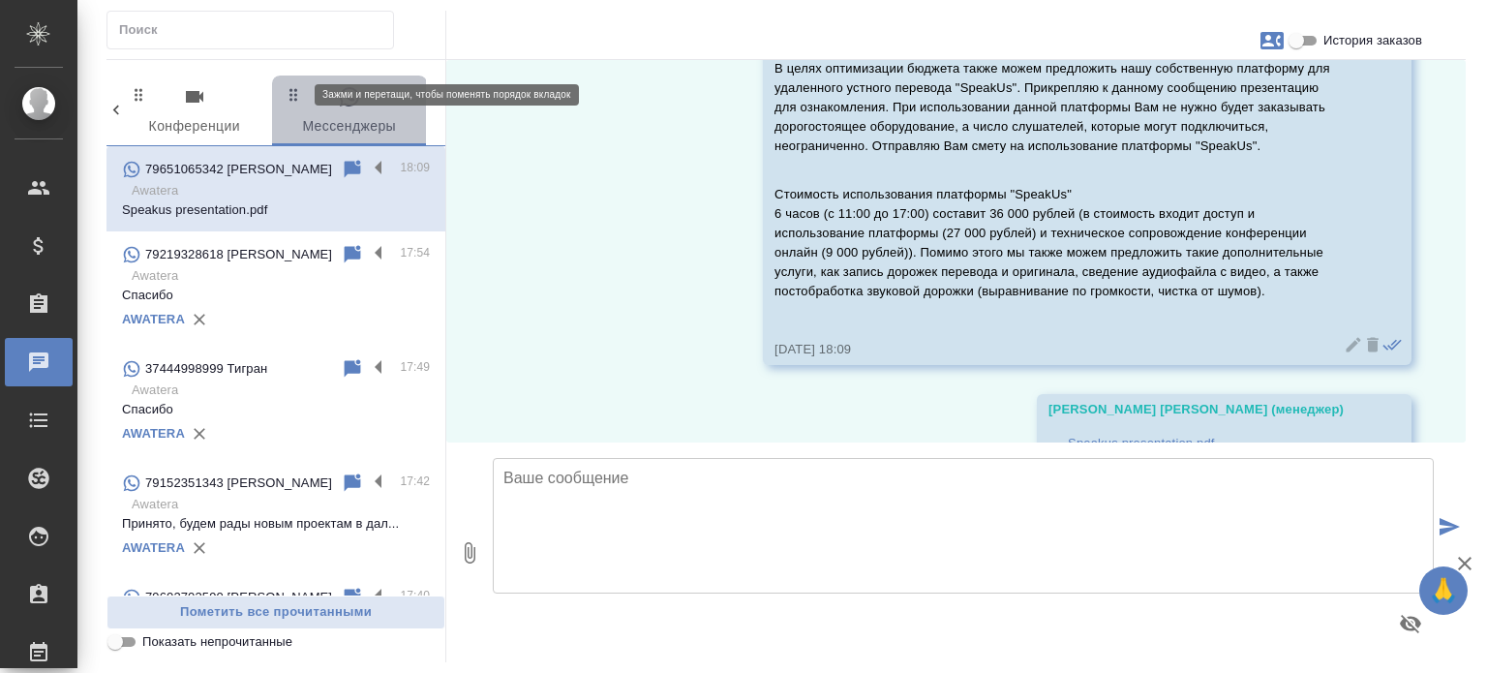
click at [293, 92] on icon "button" at bounding box center [294, 94] width 18 height 18
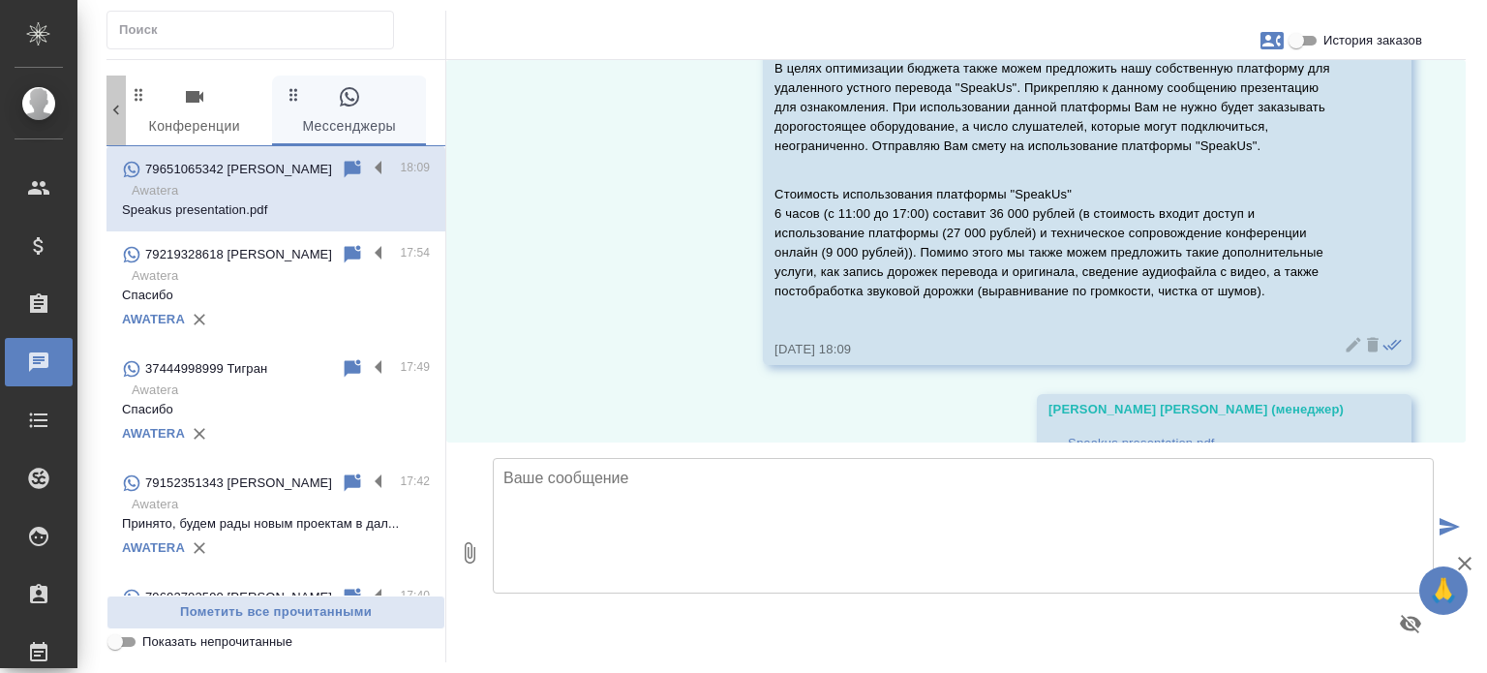
click at [122, 117] on icon at bounding box center [115, 110] width 19 height 19
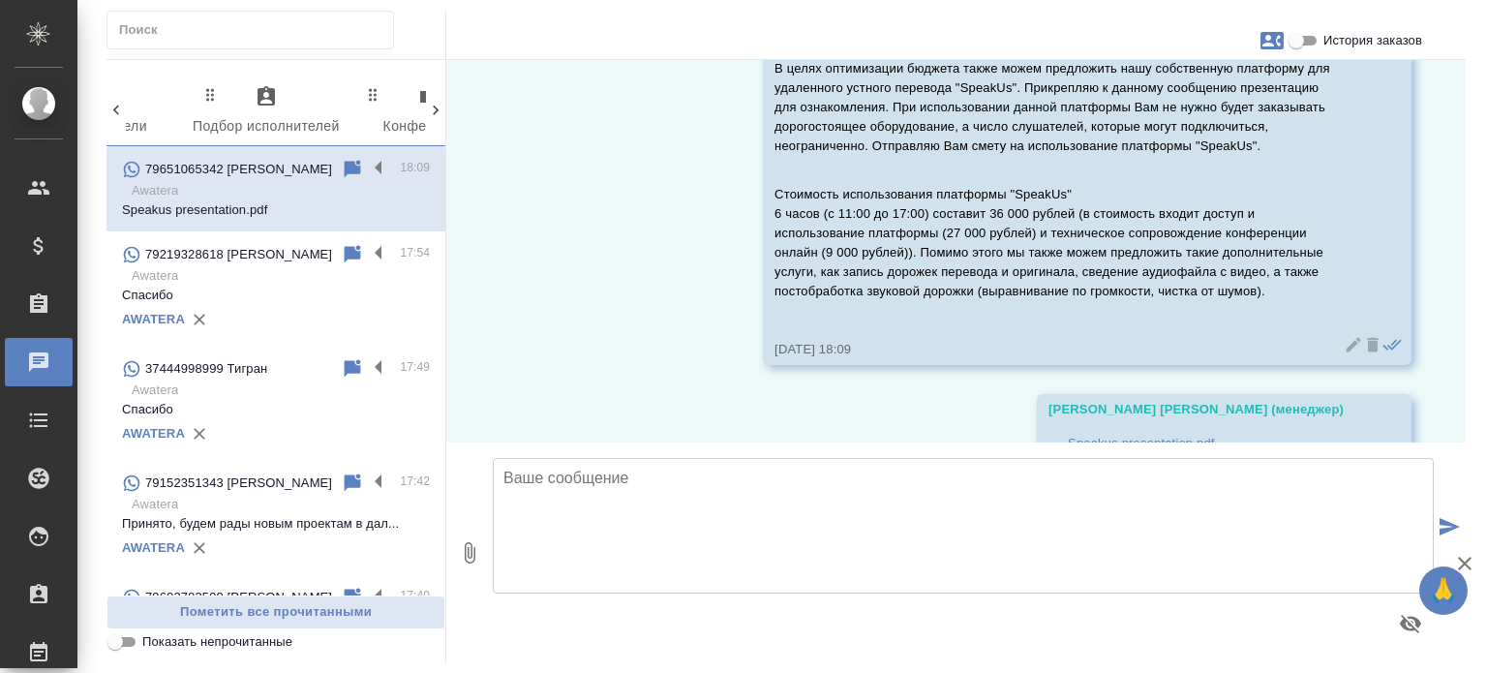
click at [122, 117] on icon at bounding box center [115, 110] width 19 height 19
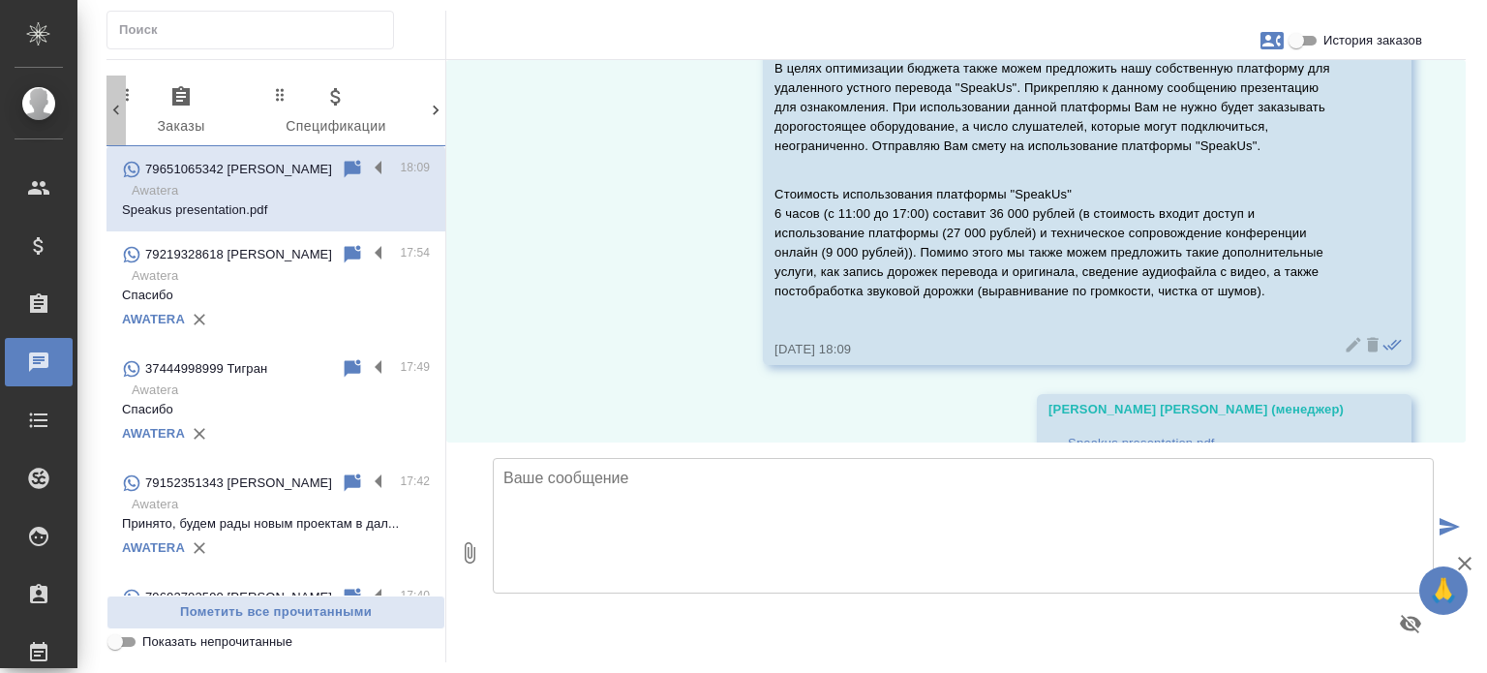
click at [122, 117] on icon at bounding box center [115, 110] width 19 height 19
click at [122, 117] on div "0 Заказы 0 Спецификации 0 Клиенты 0 Входящие 0 Тендеры 0 Исполнители 0 Подбор и…" at bounding box center [275, 111] width 339 height 71
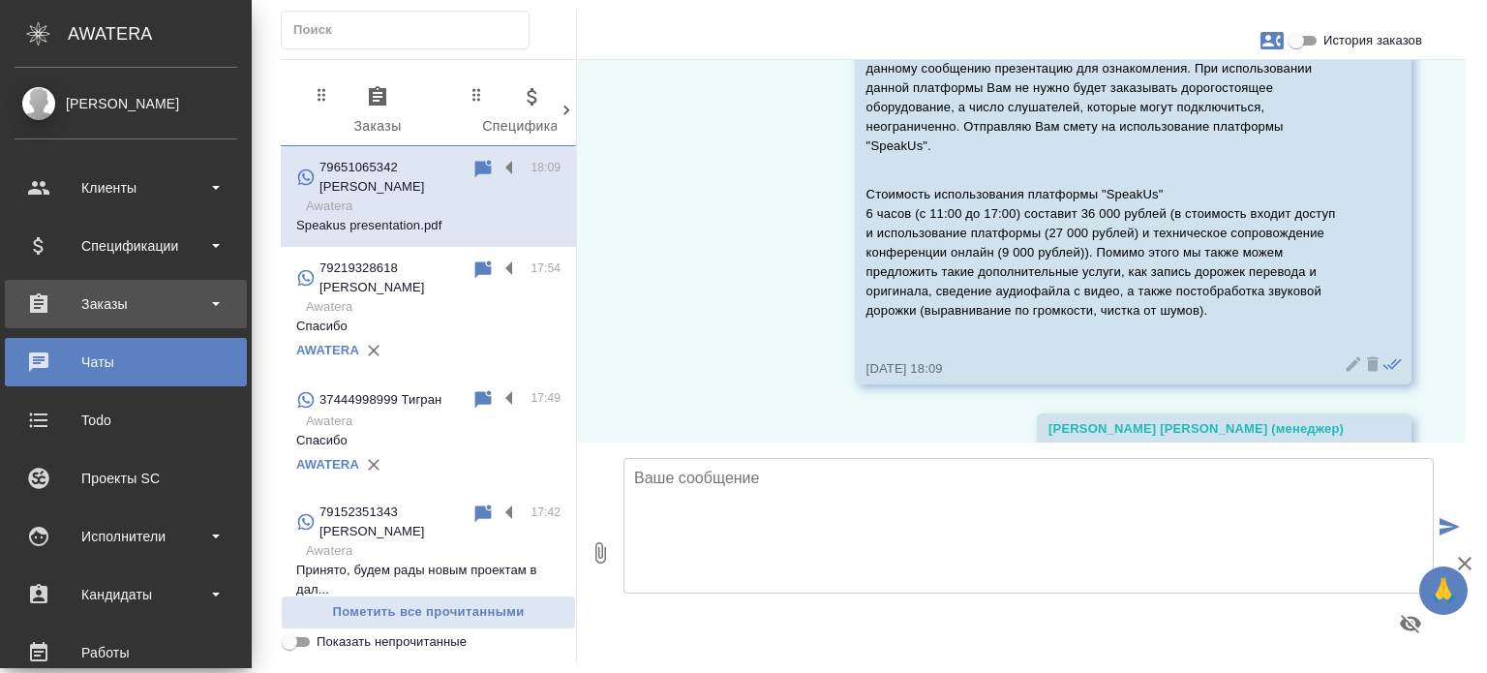
click at [159, 318] on div "Заказы" at bounding box center [126, 304] width 242 height 48
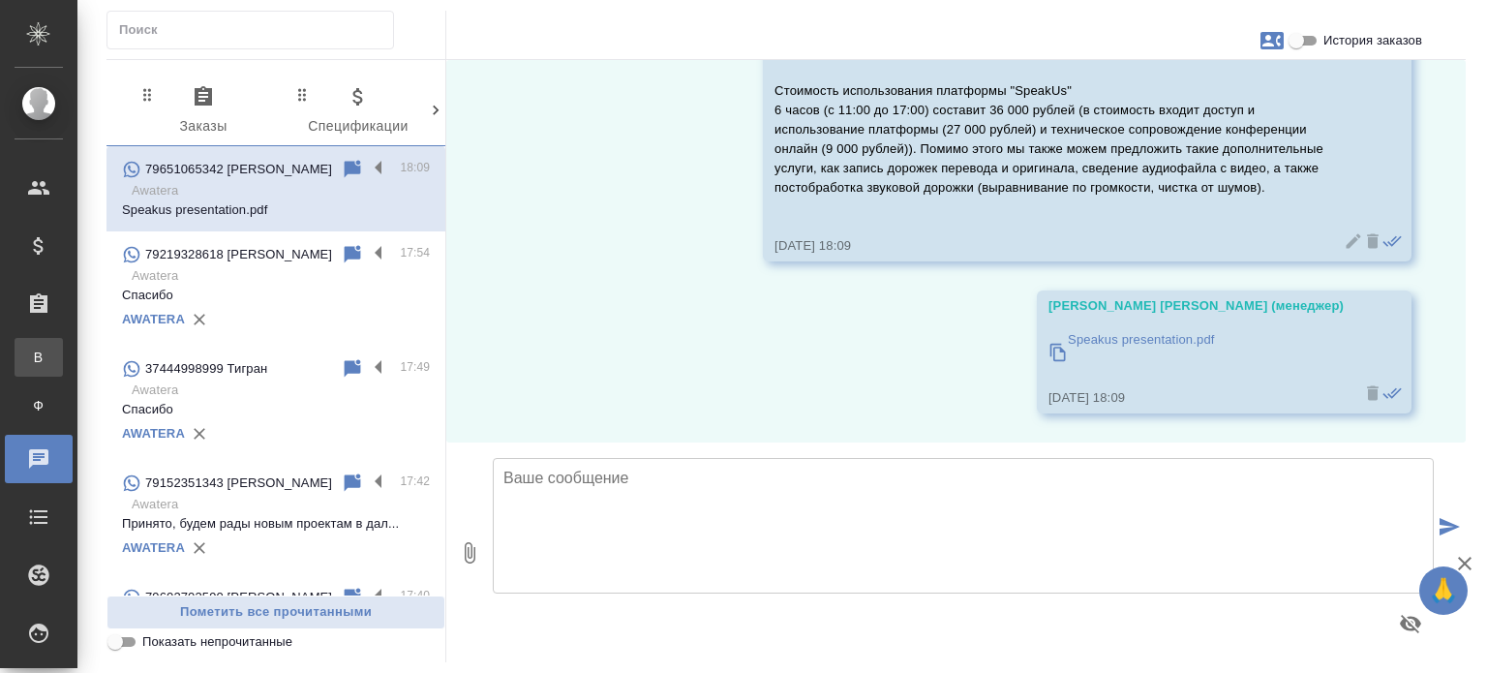
click at [63, 364] on link "В Все заказы" at bounding box center [39, 357] width 48 height 39
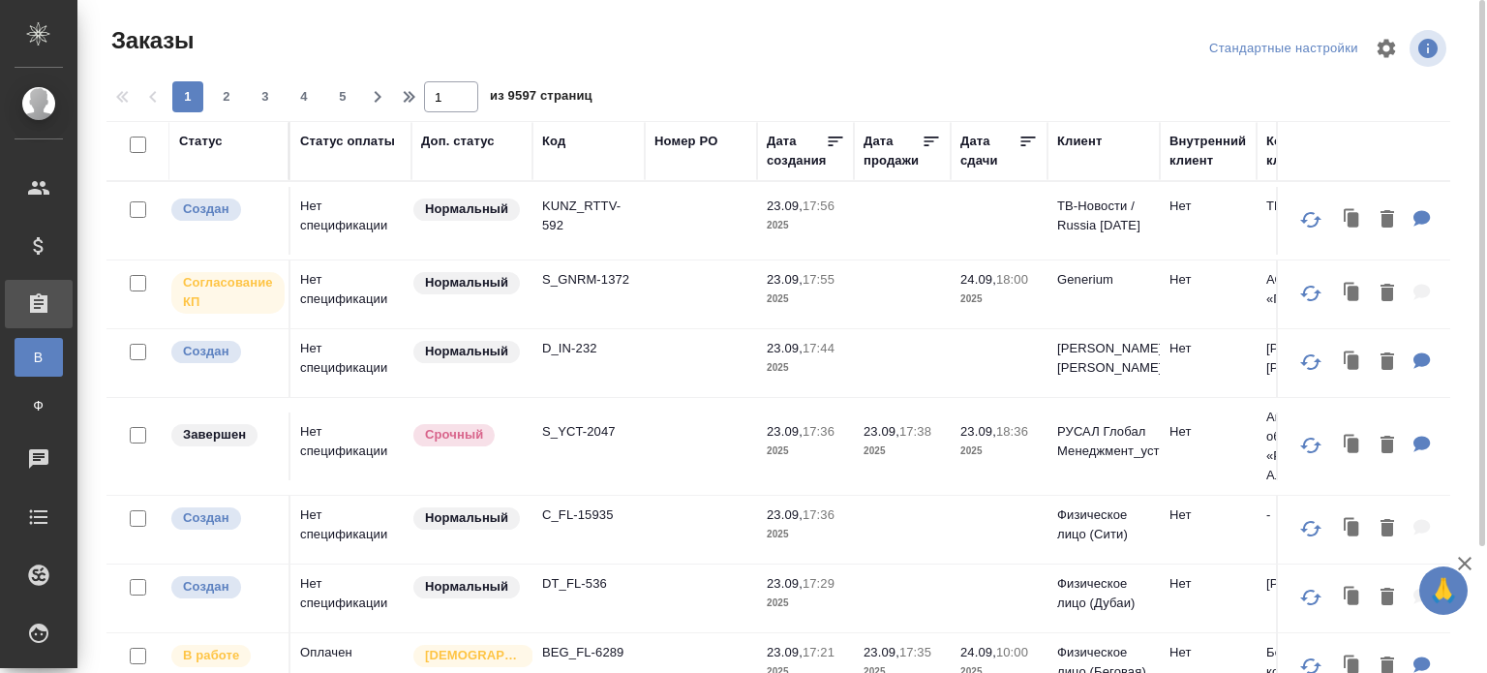
click at [559, 138] on div "Код" at bounding box center [553, 141] width 23 height 19
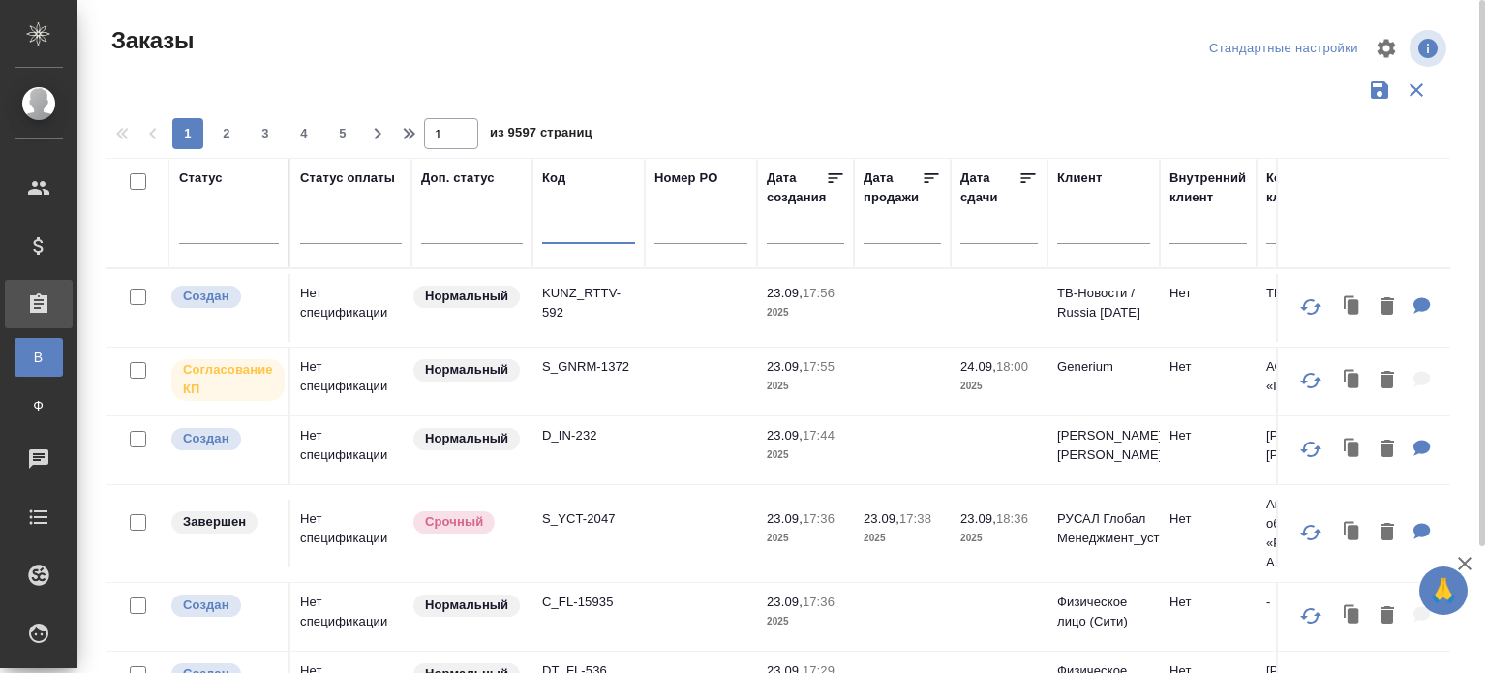
click at [558, 225] on input "text" at bounding box center [588, 232] width 93 height 24
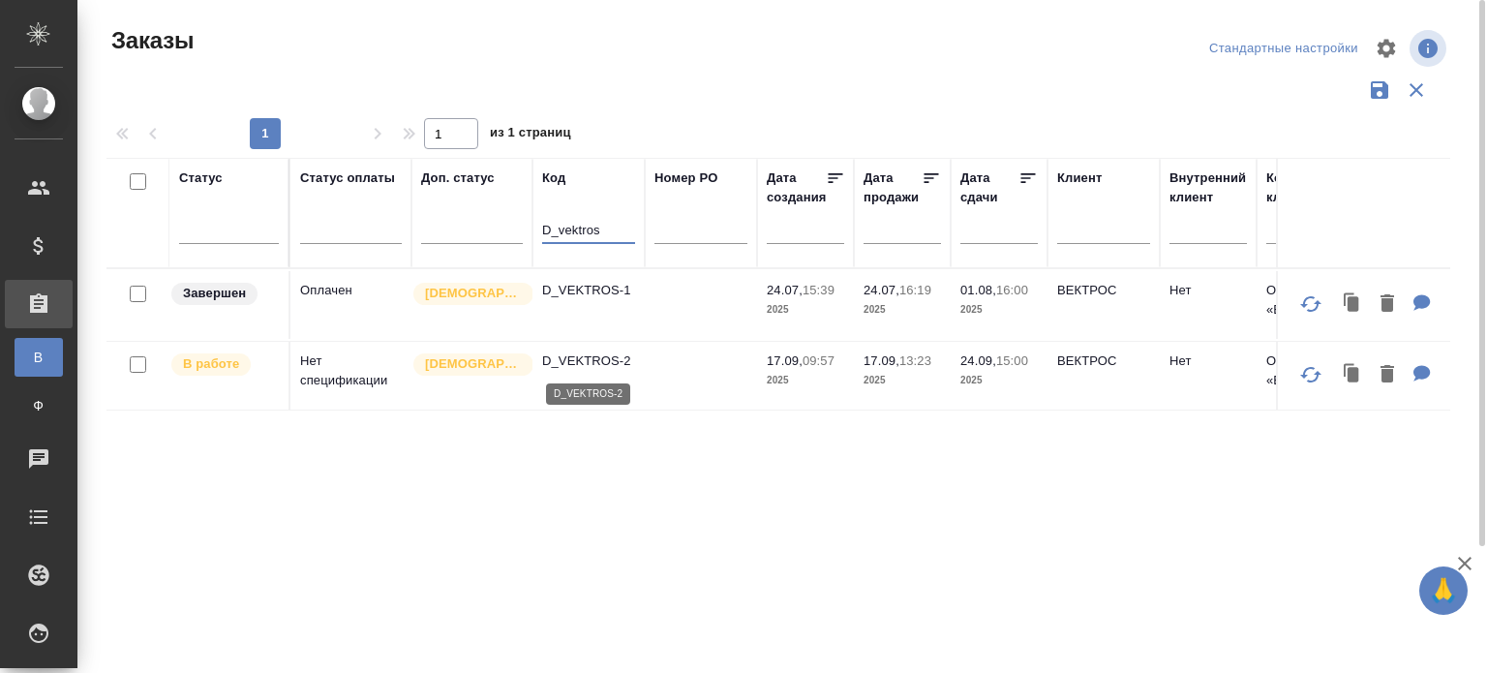
type input "D_vektros"
click at [605, 363] on p "D_VEKTROS-2" at bounding box center [588, 360] width 93 height 19
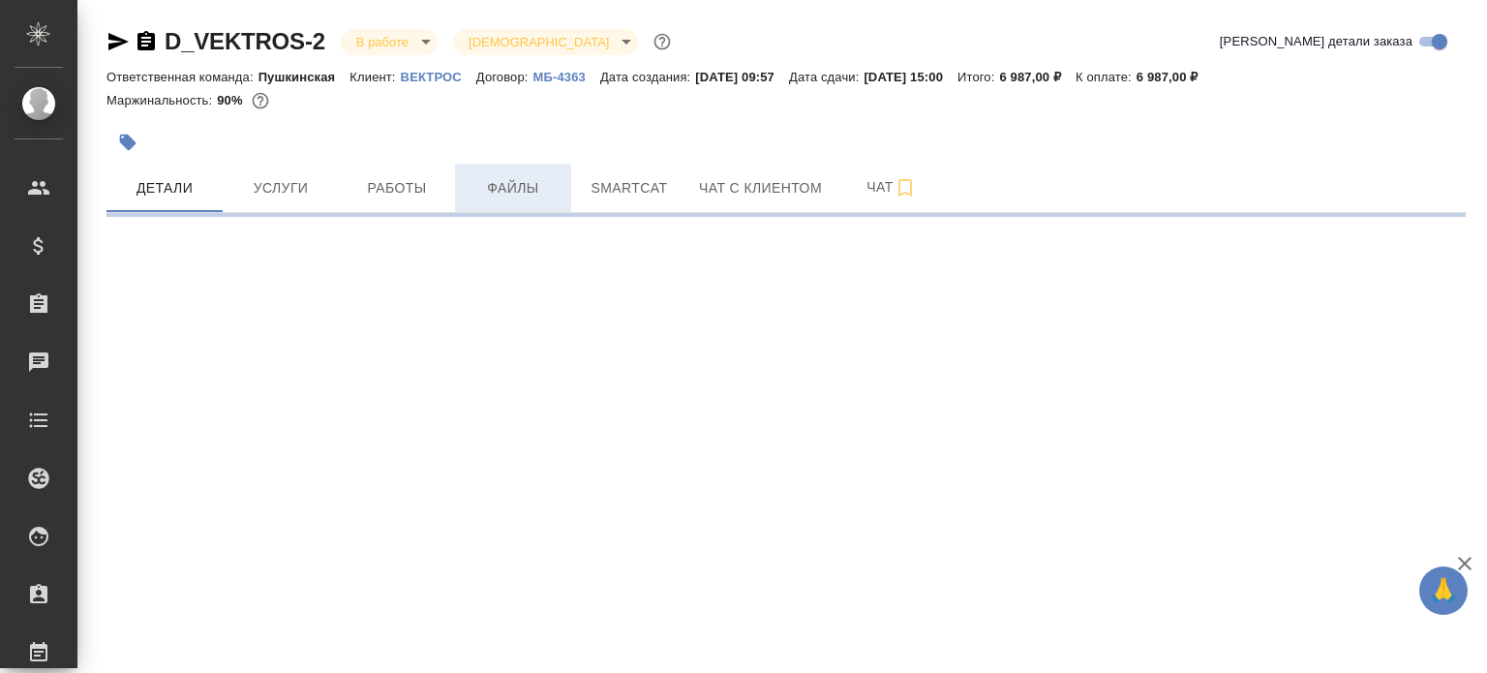
select select "RU"
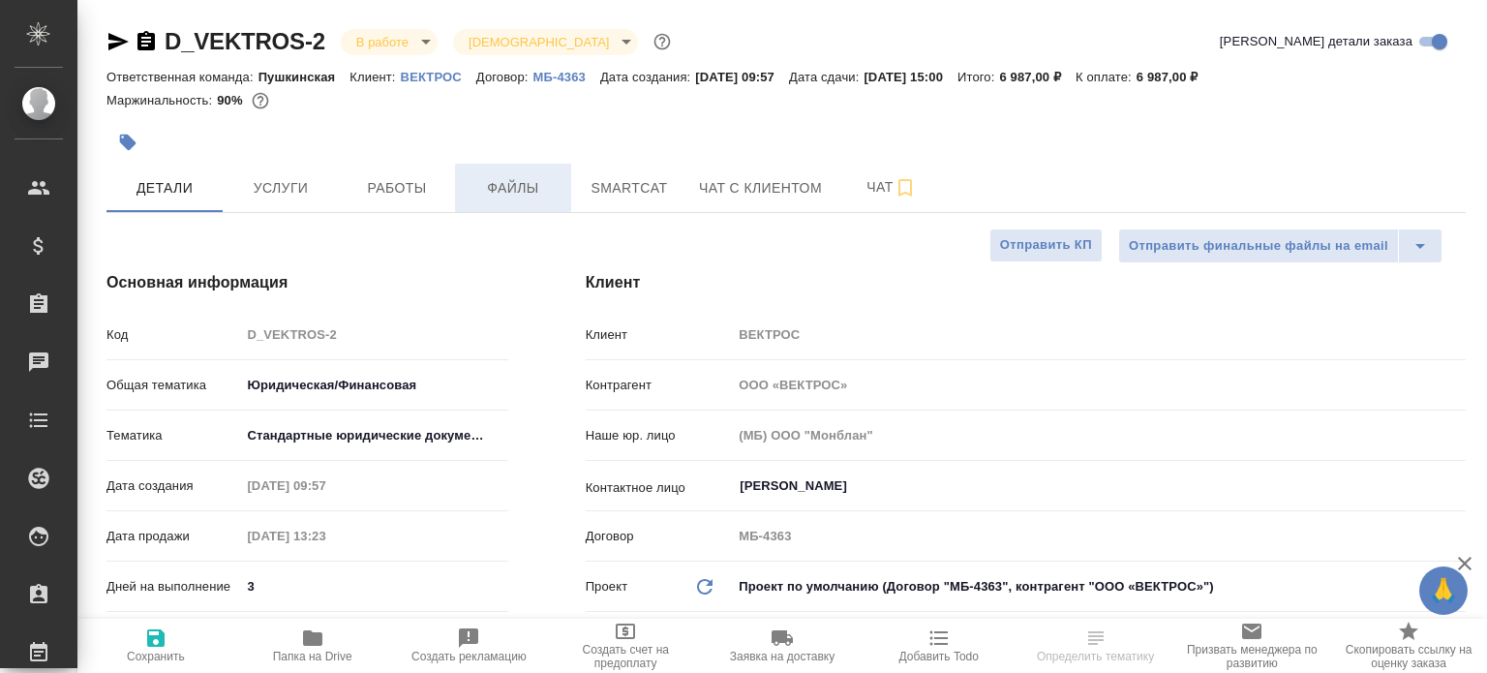
type input "Газизов Ринат"
type input "[PERSON_NAME]"
click at [536, 199] on span "Файлы" at bounding box center [513, 188] width 93 height 24
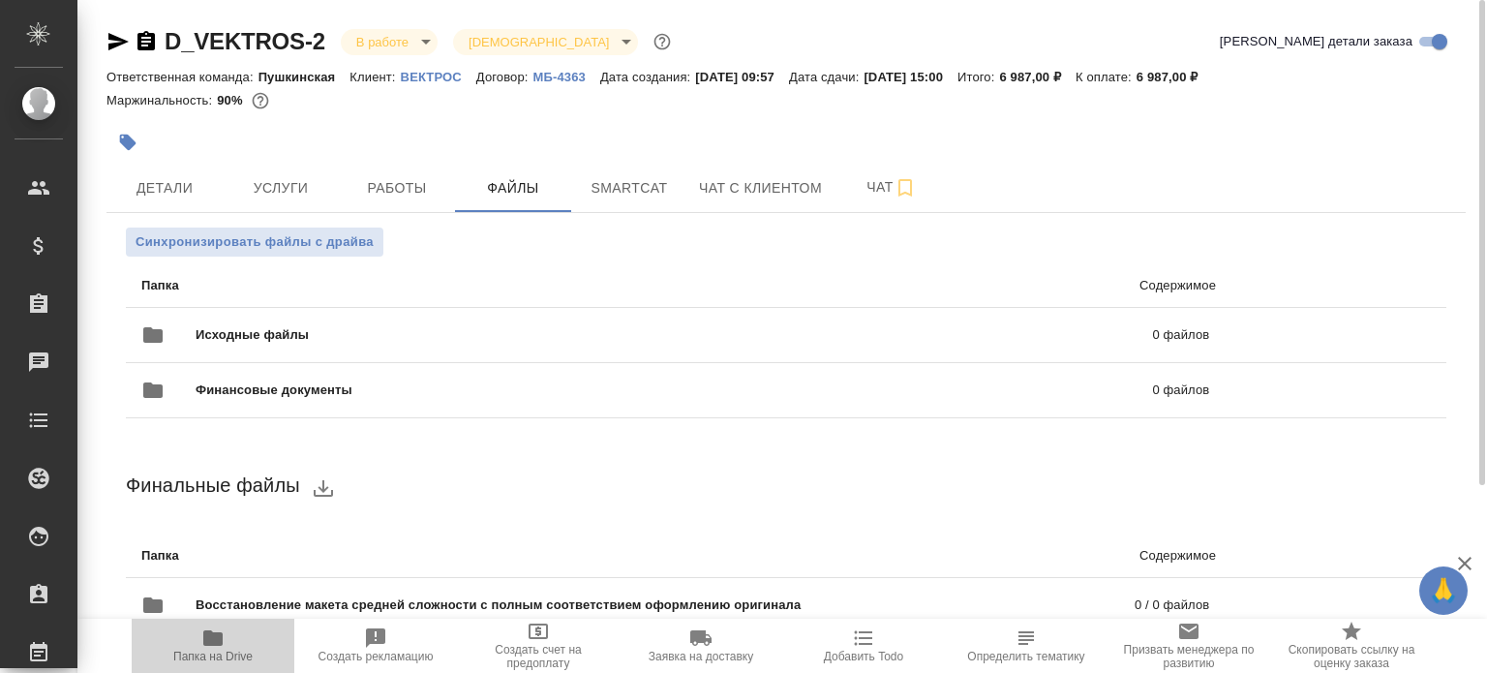
click at [221, 650] on span "Папка на Drive" at bounding box center [212, 657] width 79 height 14
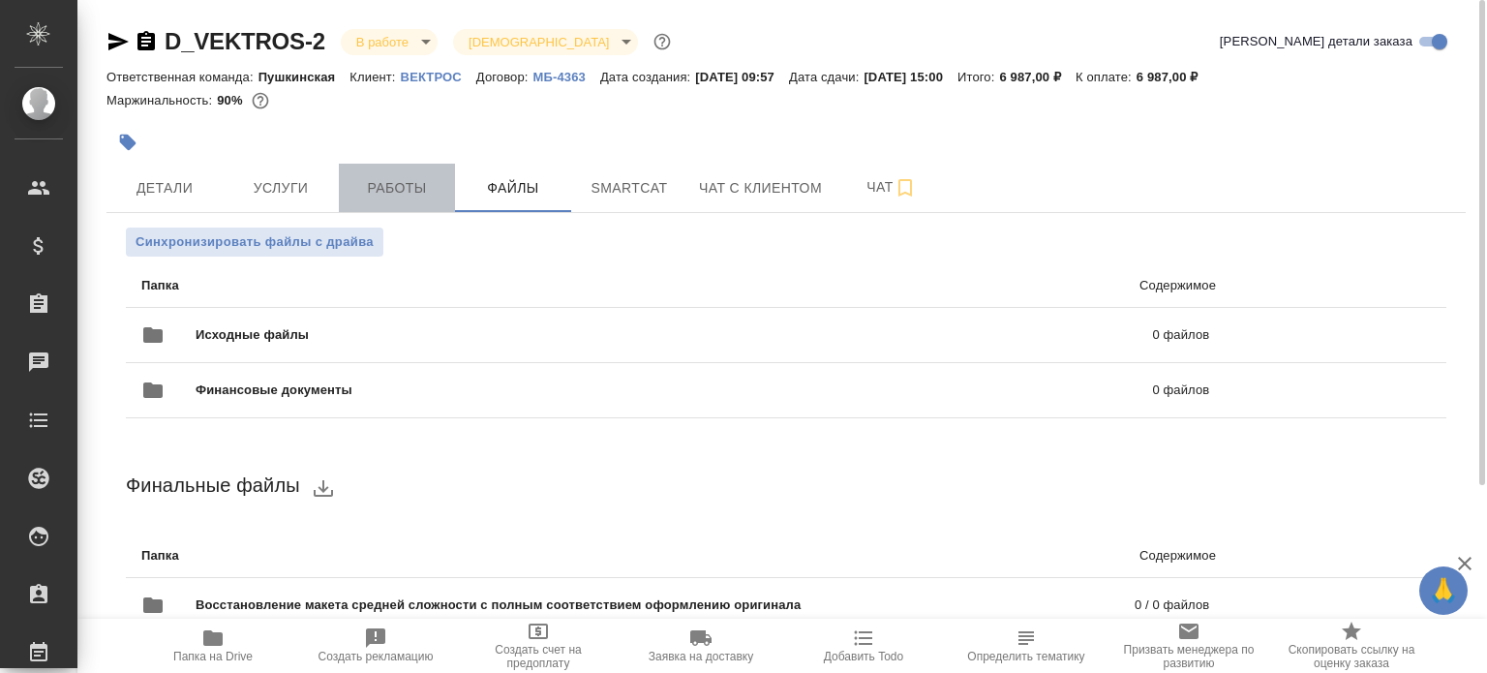
click at [426, 191] on span "Работы" at bounding box center [396, 188] width 93 height 24
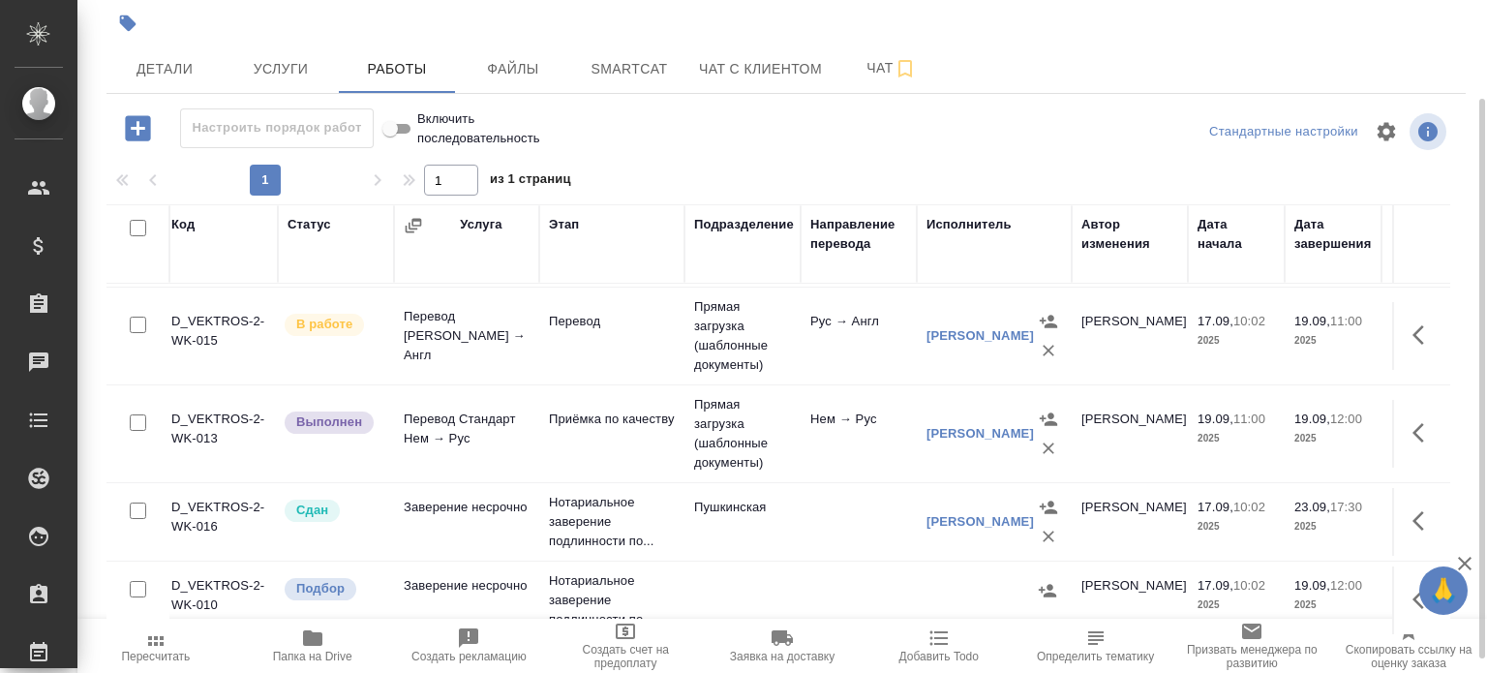
scroll to position [127, 4]
click at [846, 576] on td at bounding box center [862, 600] width 116 height 68
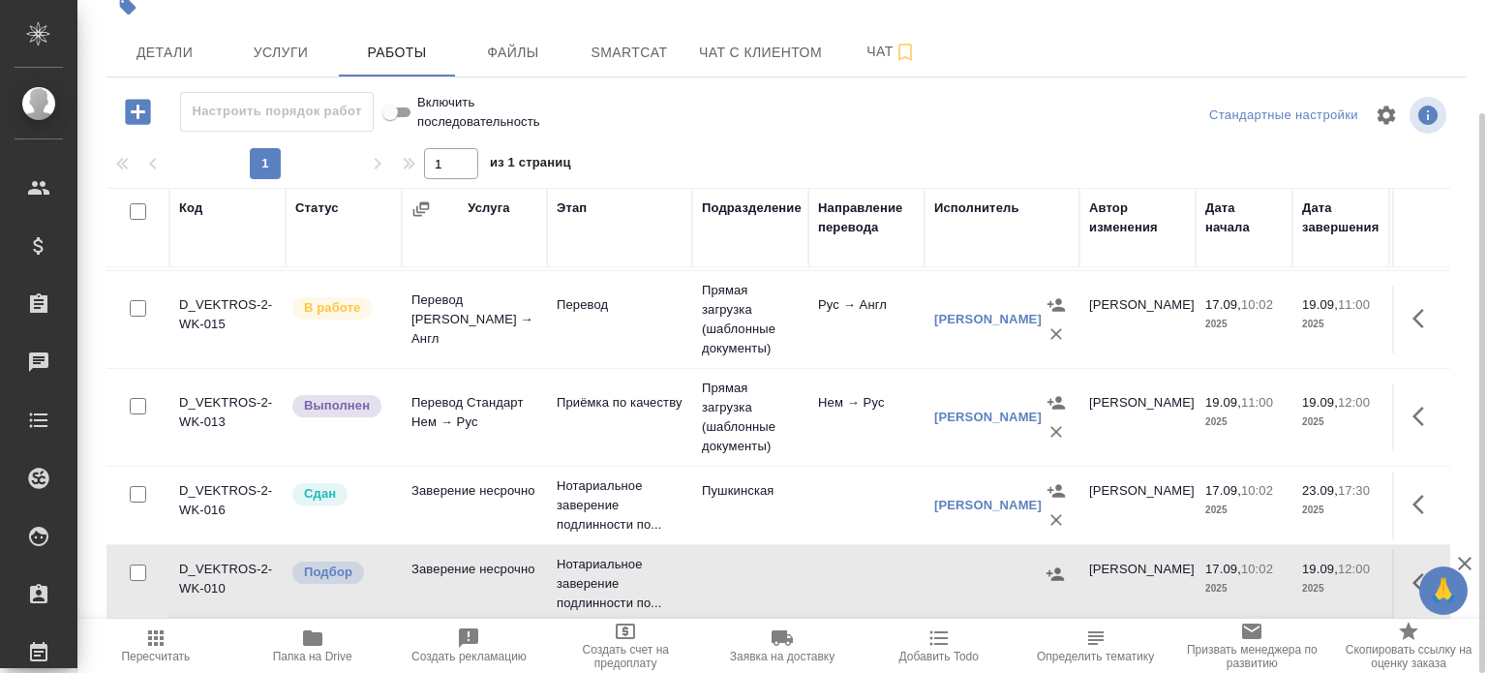
scroll to position [0, 0]
